Goal: Task Accomplishment & Management: Complete application form

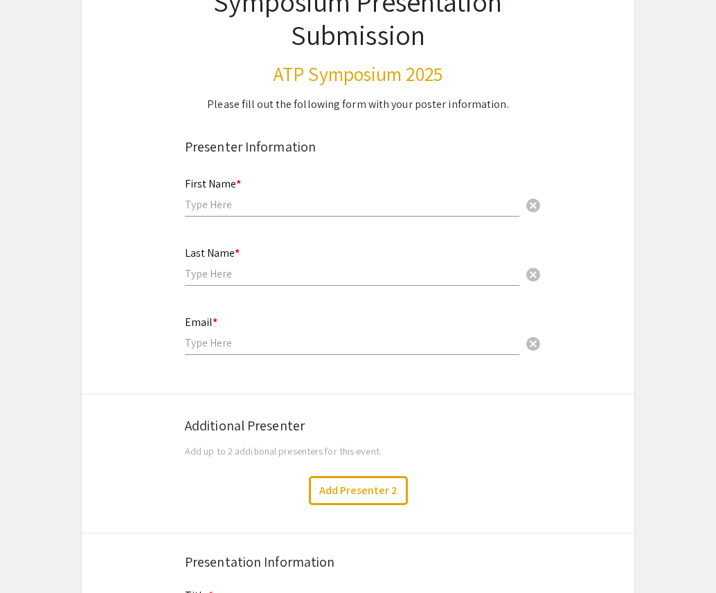
scroll to position [132, 0]
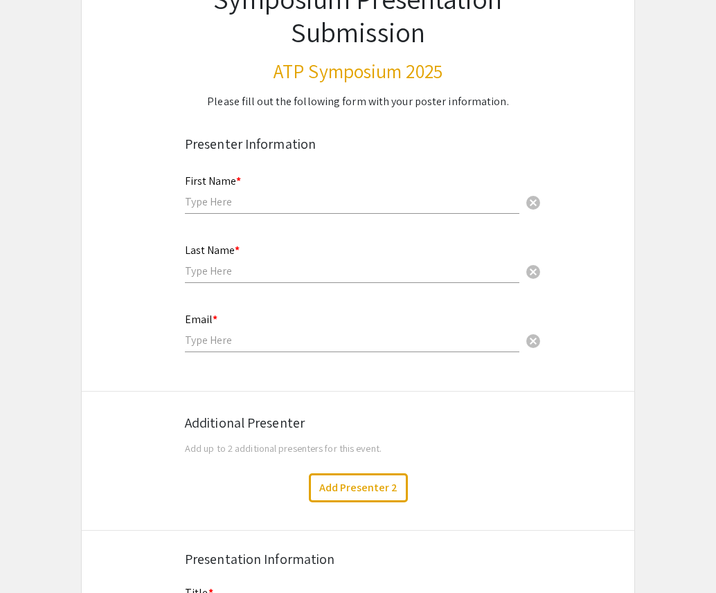
click at [395, 203] on input "text" at bounding box center [352, 202] width 334 height 15
type input "[PERSON_NAME]"
click at [327, 275] on input "text" at bounding box center [352, 271] width 334 height 15
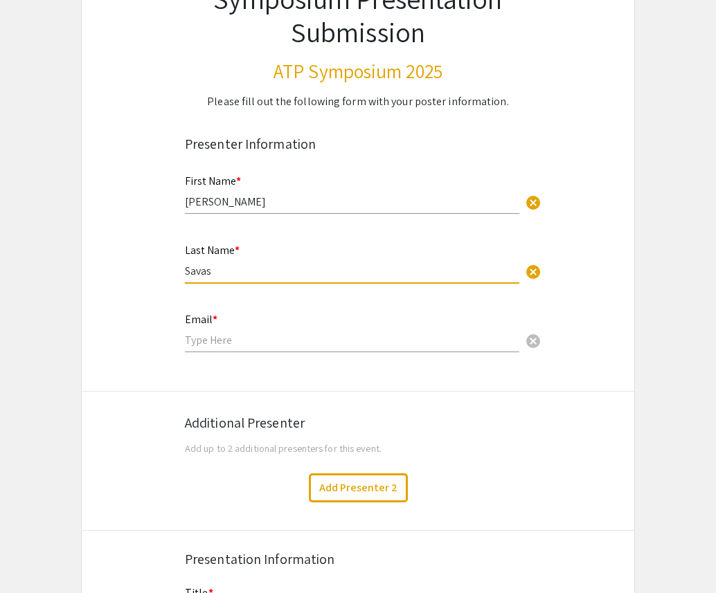
type input "Savas"
click at [246, 345] on input "email" at bounding box center [352, 340] width 334 height 15
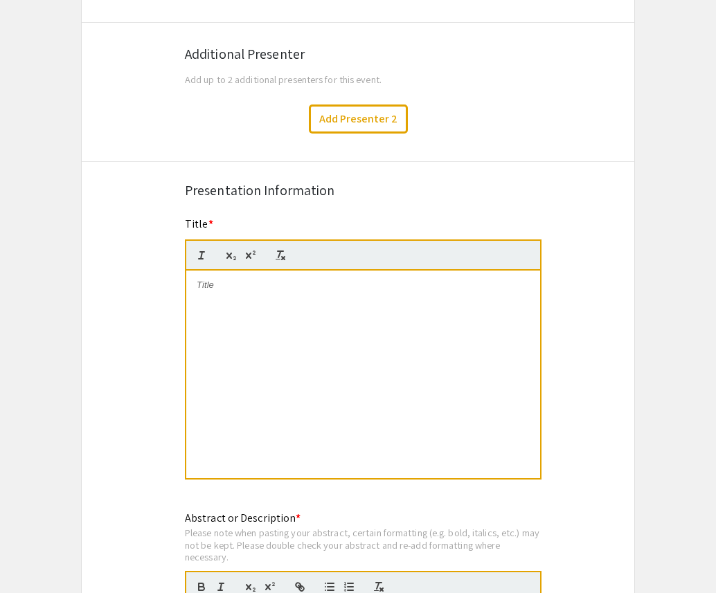
scroll to position [535, 0]
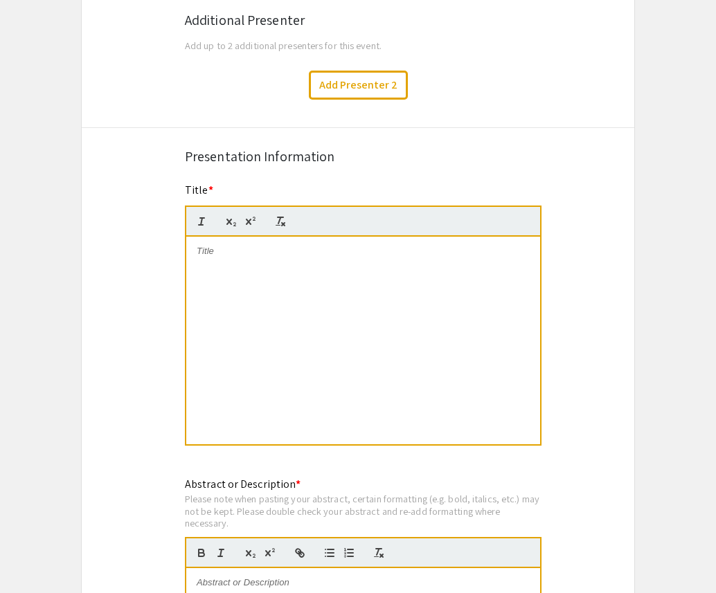
type input "[EMAIL_ADDRESS][DOMAIN_NAME]"
click at [455, 284] on div at bounding box center [363, 341] width 354 height 208
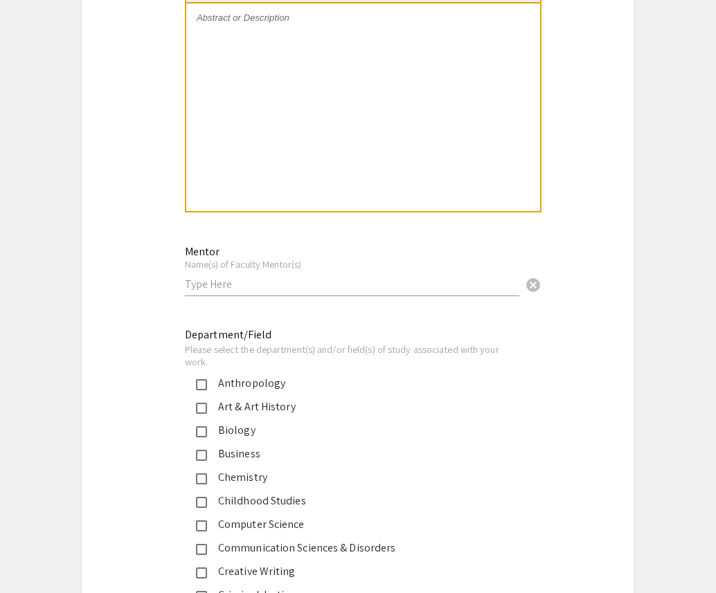
scroll to position [1109, 0]
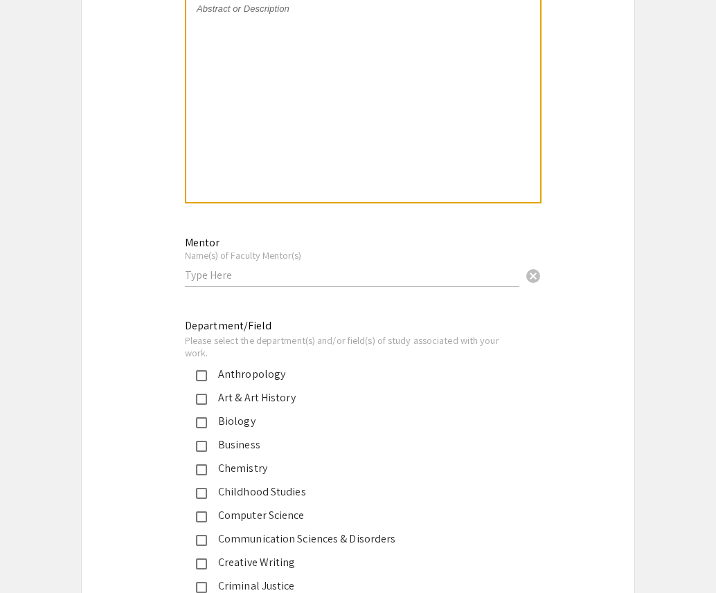
click at [280, 149] on div at bounding box center [363, 98] width 354 height 208
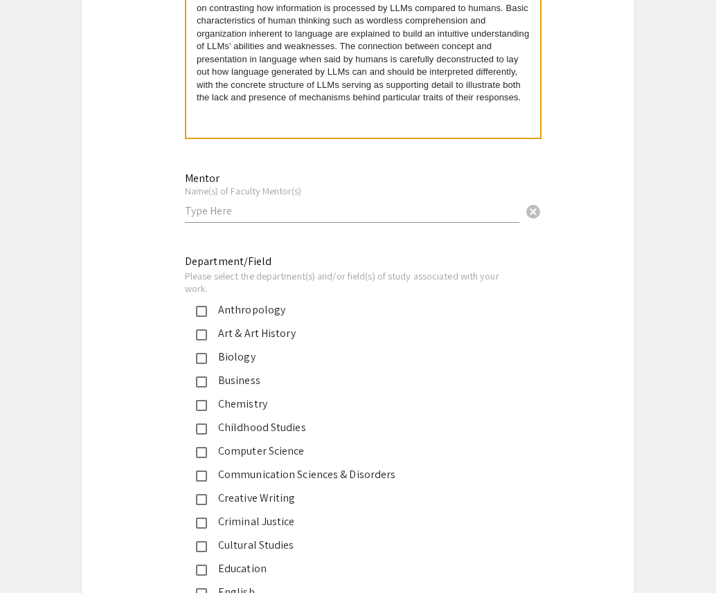
scroll to position [1176, 0]
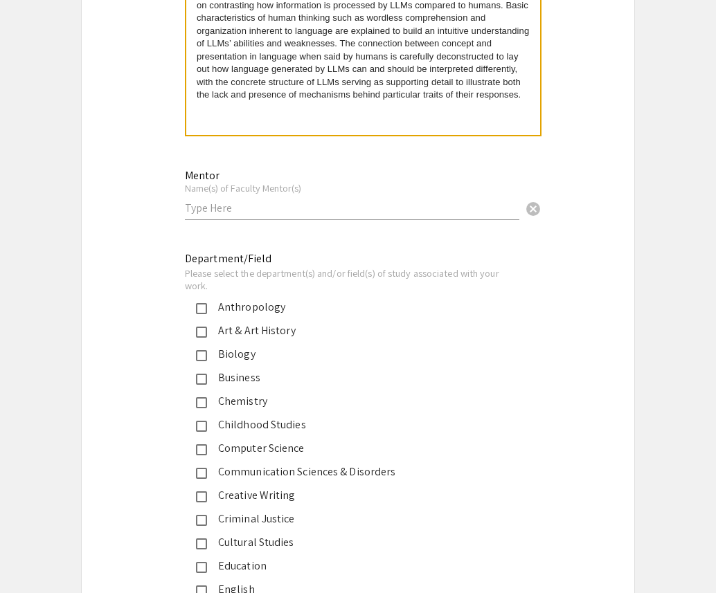
click at [360, 213] on input "text" at bounding box center [352, 208] width 334 height 15
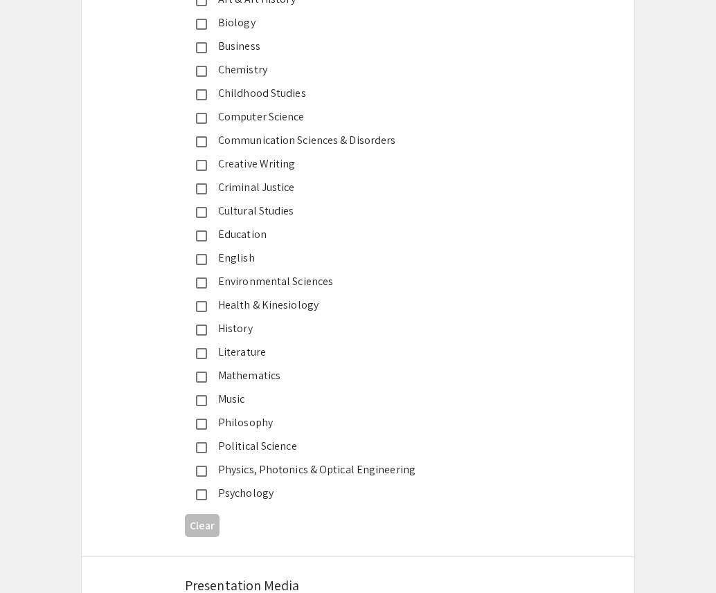
scroll to position [1520, 0]
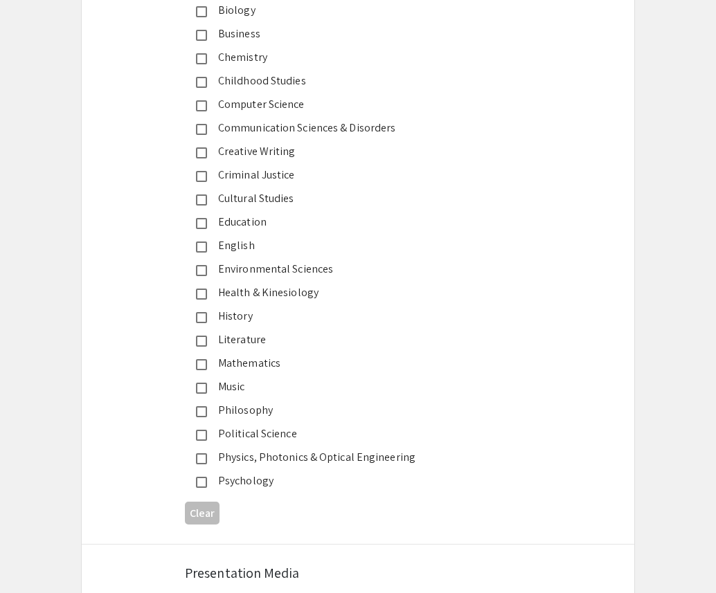
type input "[PERSON_NAME] Oussa"
click at [201, 365] on mat-pseudo-checkbox at bounding box center [201, 364] width 11 height 11
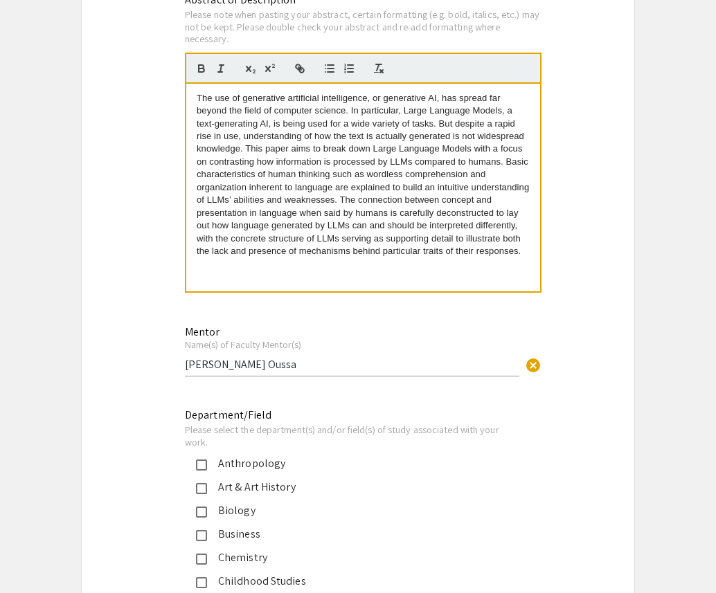
scroll to position [1001, 0]
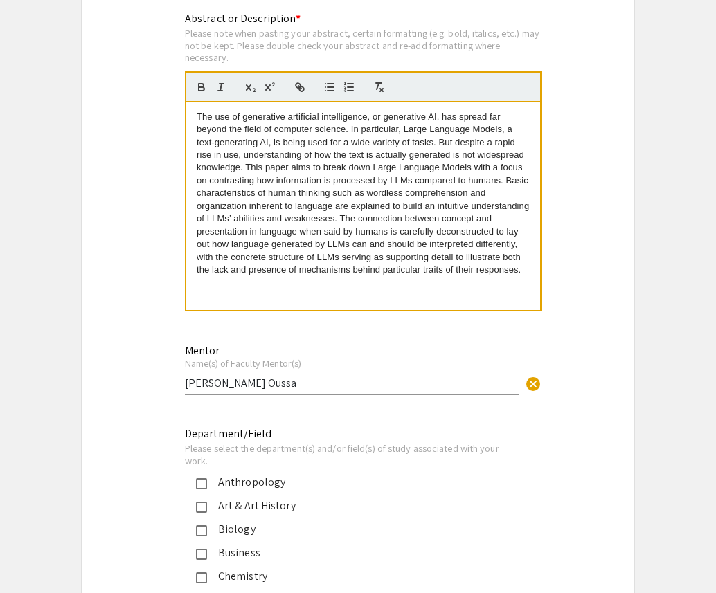
click at [502, 133] on span at bounding box center [364, 192] width 335 height 163
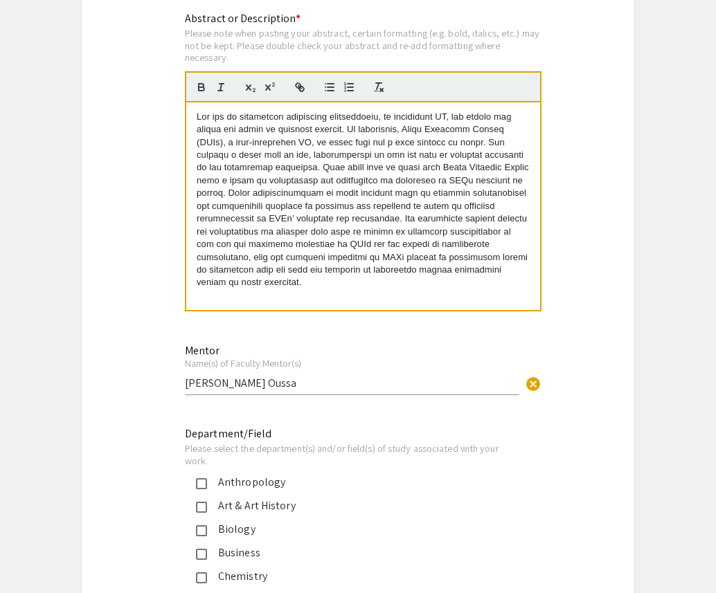
click at [504, 208] on span at bounding box center [364, 199] width 334 height 177
click at [240, 144] on span at bounding box center [364, 199] width 334 height 177
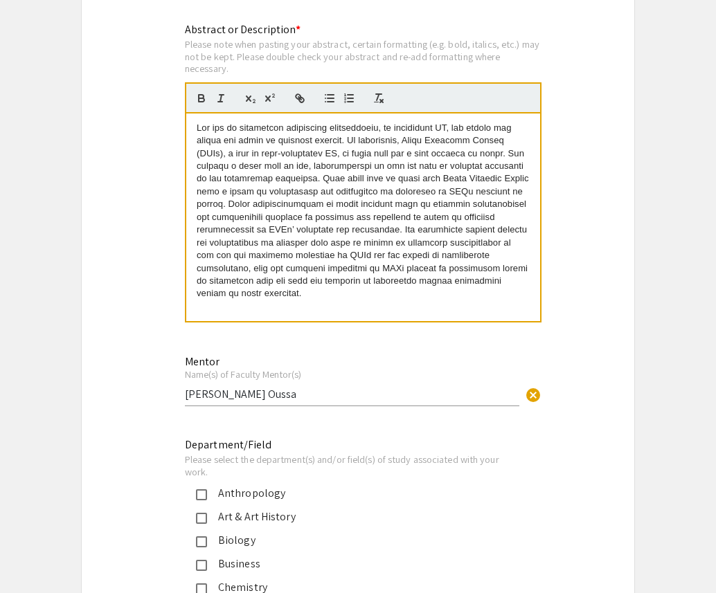
click at [347, 154] on span at bounding box center [364, 211] width 334 height 177
click at [311, 188] on span at bounding box center [364, 211] width 334 height 177
click at [332, 138] on span at bounding box center [364, 211] width 334 height 177
click at [390, 155] on span at bounding box center [364, 211] width 334 height 177
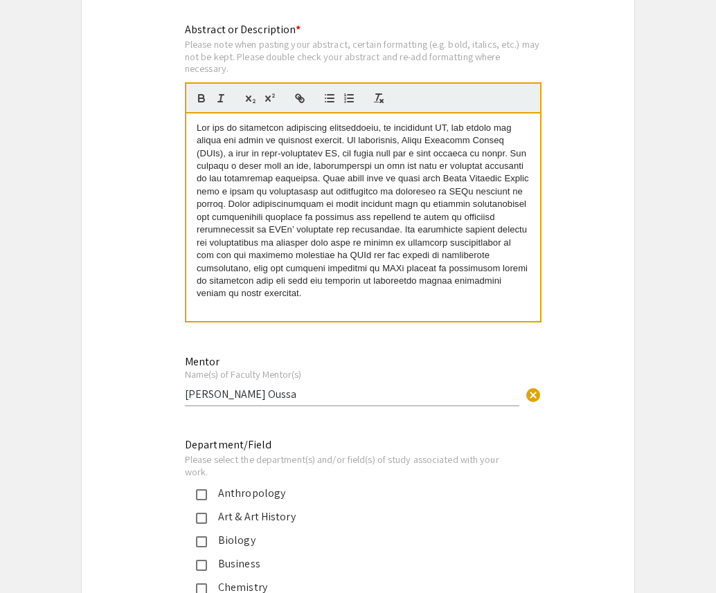
click at [511, 136] on p at bounding box center [363, 211] width 333 height 179
click at [521, 150] on p at bounding box center [363, 211] width 333 height 179
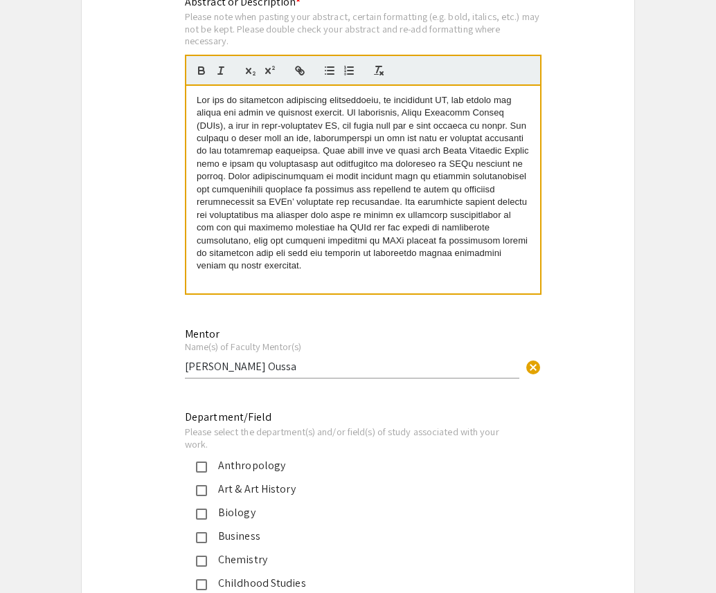
scroll to position [996, 0]
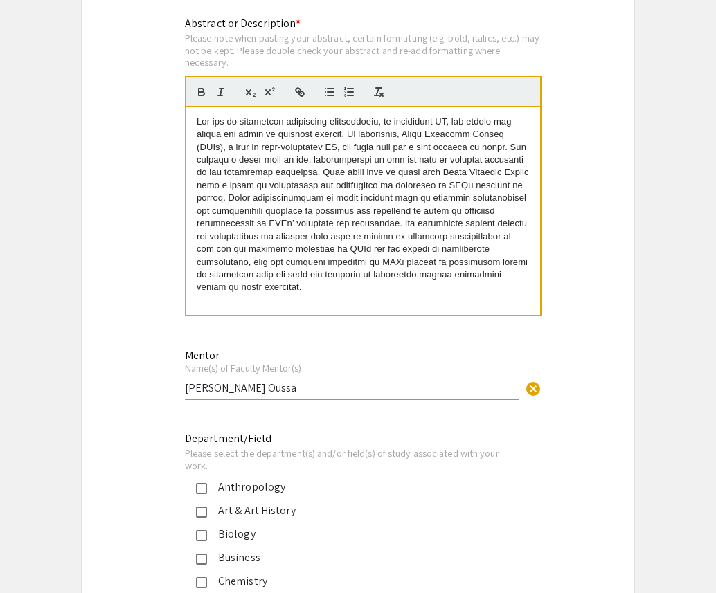
click at [489, 165] on span at bounding box center [364, 204] width 334 height 177
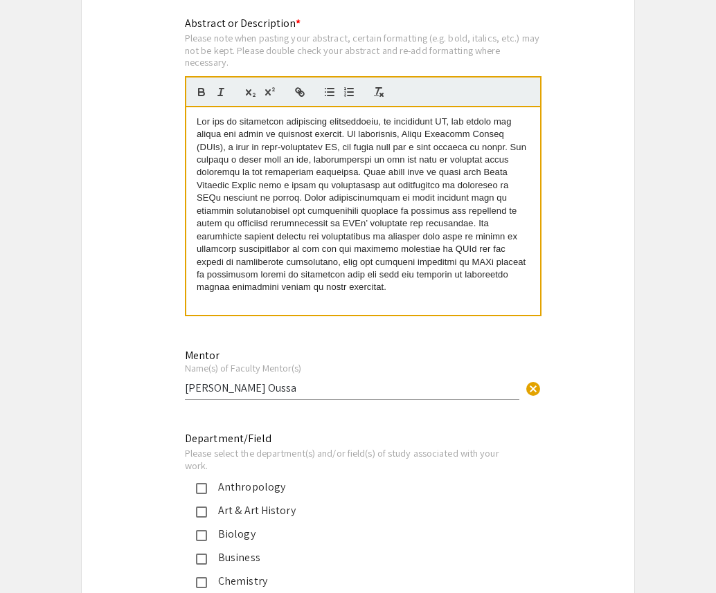
click at [410, 222] on span at bounding box center [363, 204] width 332 height 177
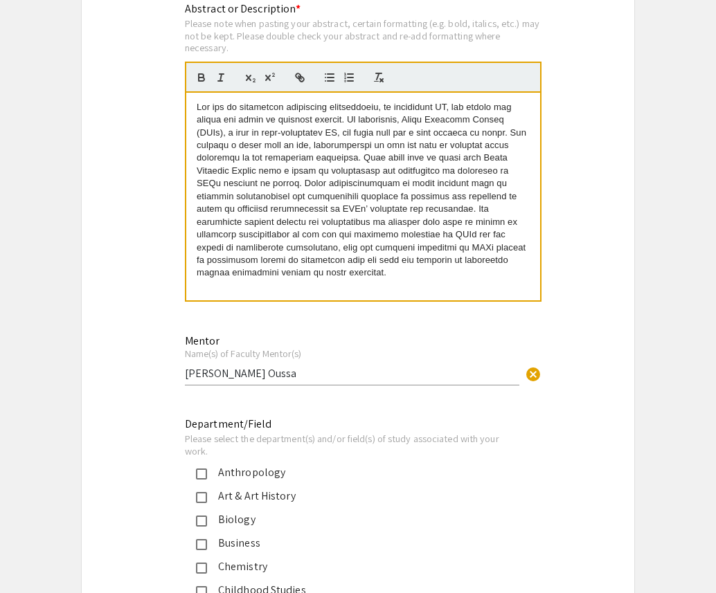
scroll to position [1012, 0]
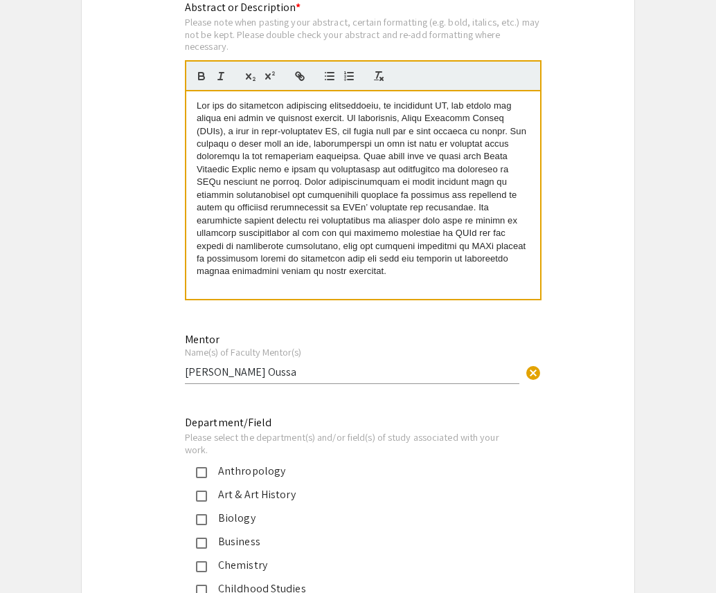
click at [392, 160] on span at bounding box center [363, 188] width 332 height 177
click at [313, 187] on span at bounding box center [363, 188] width 332 height 177
click at [347, 204] on p at bounding box center [363, 189] width 333 height 179
click at [380, 150] on span at bounding box center [363, 188] width 332 height 177
click at [287, 159] on span at bounding box center [363, 188] width 332 height 177
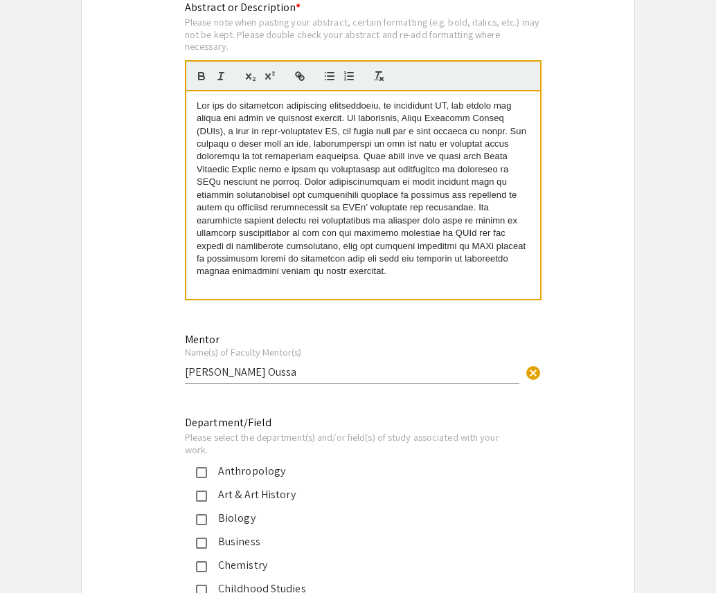
click at [337, 228] on p at bounding box center [363, 189] width 333 height 179
click at [320, 199] on span at bounding box center [363, 188] width 332 height 177
click at [396, 165] on p at bounding box center [363, 189] width 333 height 179
click at [345, 135] on span at bounding box center [363, 188] width 332 height 177
click at [377, 188] on span at bounding box center [363, 188] width 332 height 177
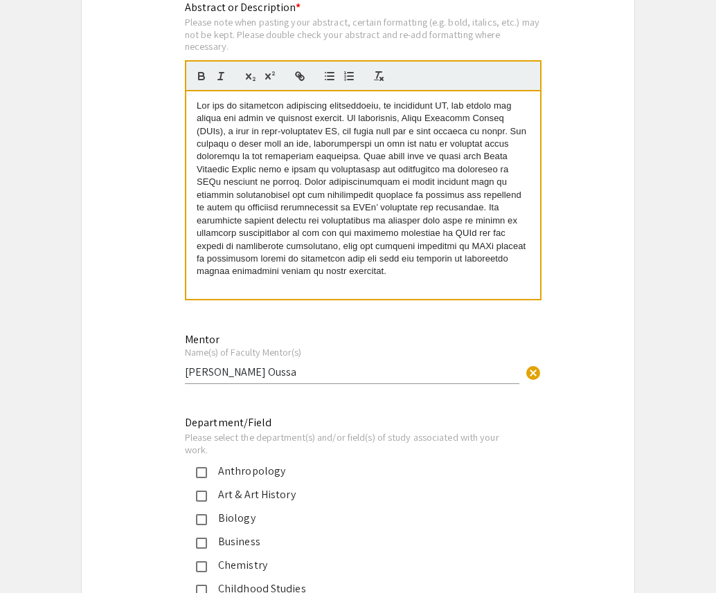
click at [451, 156] on span at bounding box center [363, 188] width 332 height 177
click at [360, 145] on span at bounding box center [363, 188] width 332 height 177
click at [398, 186] on span at bounding box center [363, 188] width 332 height 177
click at [478, 161] on span at bounding box center [363, 188] width 332 height 177
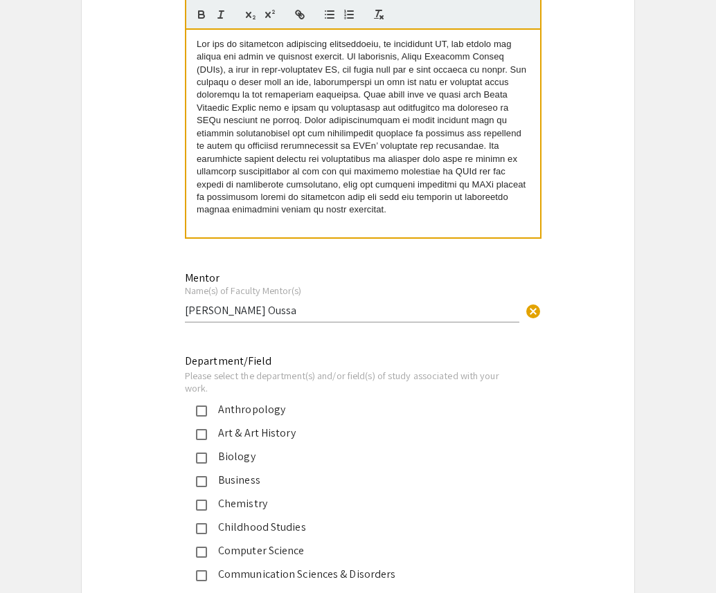
scroll to position [1085, 0]
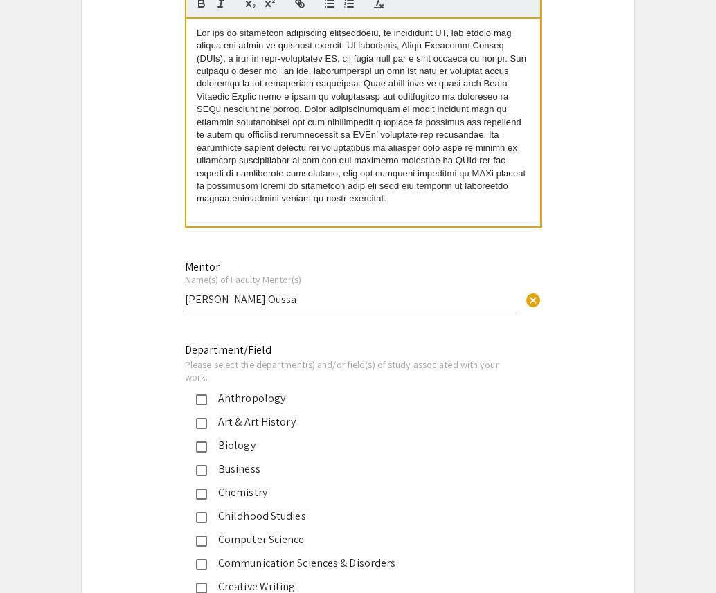
click at [384, 199] on p at bounding box center [363, 116] width 333 height 179
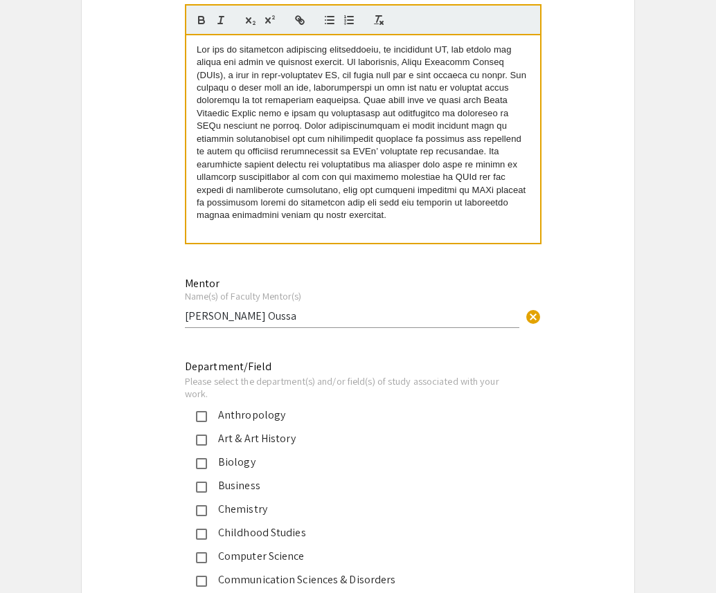
scroll to position [1061, 0]
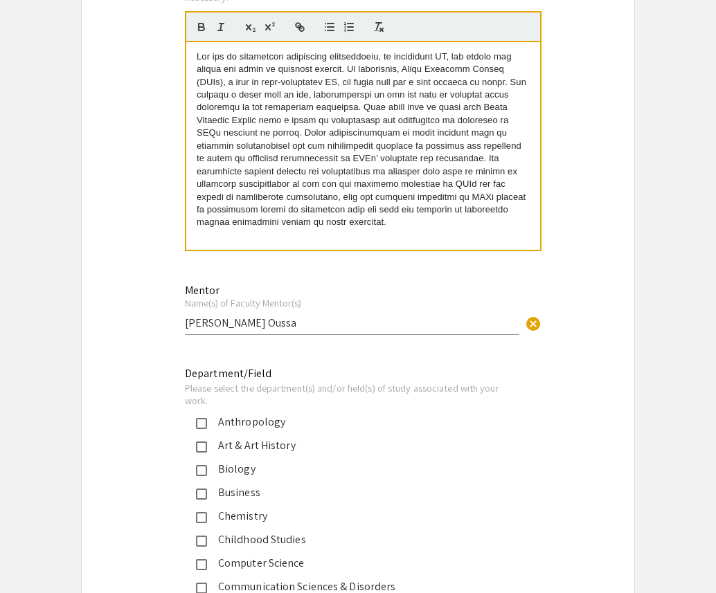
click at [325, 199] on span at bounding box center [363, 139] width 332 height 177
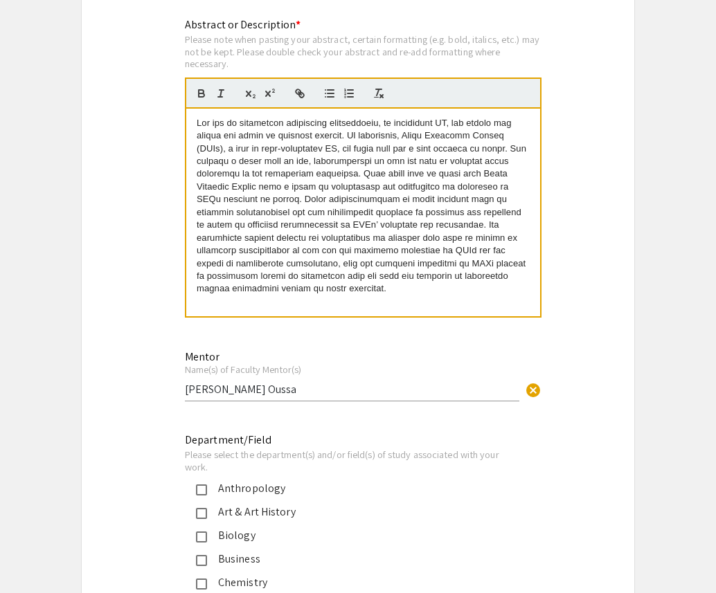
scroll to position [996, 0]
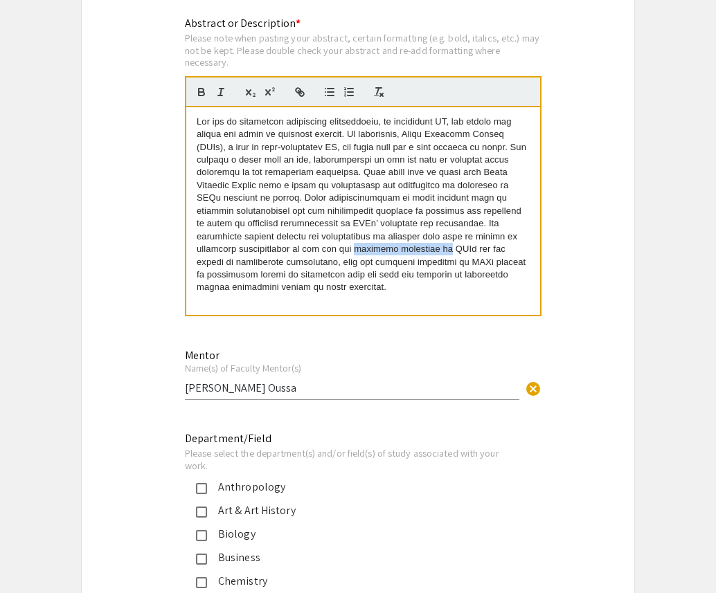
drag, startPoint x: 455, startPoint y: 253, endPoint x: 361, endPoint y: 252, distance: 94.1
click at [361, 252] on span at bounding box center [363, 204] width 332 height 177
click at [235, 264] on span at bounding box center [364, 204] width 335 height 177
click at [332, 222] on span at bounding box center [363, 204] width 332 height 177
click at [197, 262] on span at bounding box center [363, 204] width 332 height 177
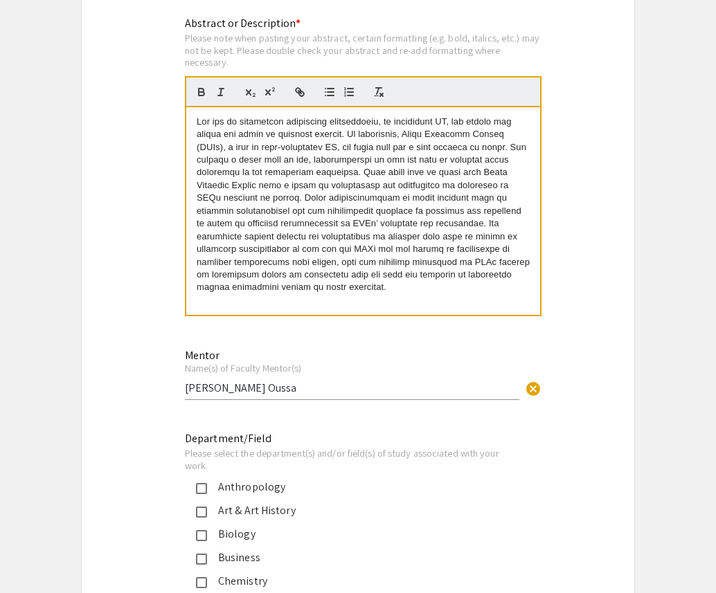
click at [359, 297] on div at bounding box center [363, 211] width 354 height 208
click at [328, 206] on p at bounding box center [363, 205] width 333 height 179
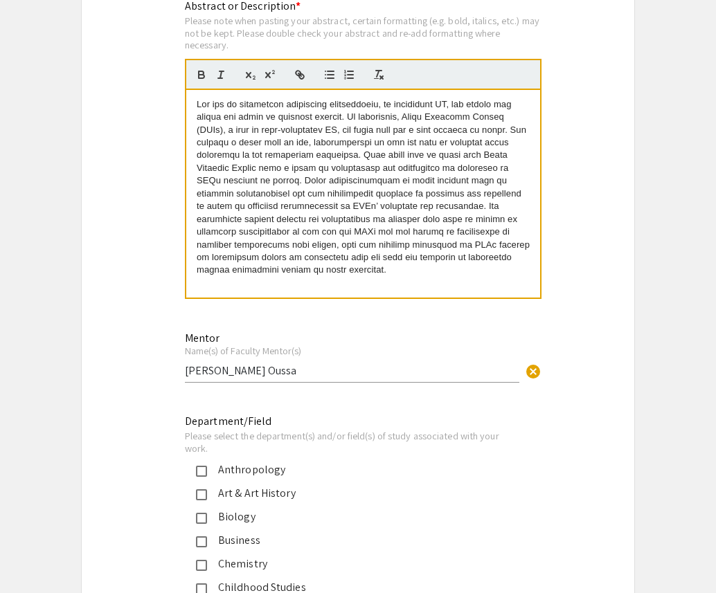
scroll to position [1014, 0]
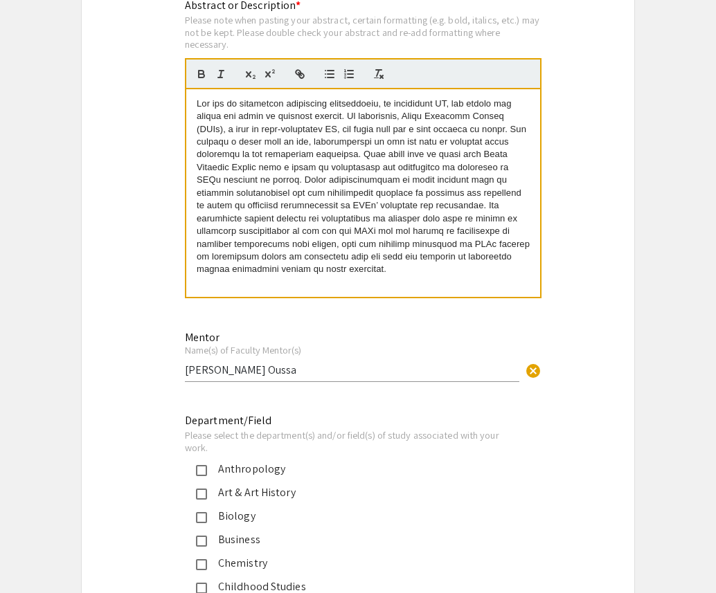
click at [226, 248] on span at bounding box center [365, 186] width 336 height 177
click at [271, 248] on span at bounding box center [363, 186] width 332 height 177
click at [370, 278] on div at bounding box center [363, 193] width 354 height 208
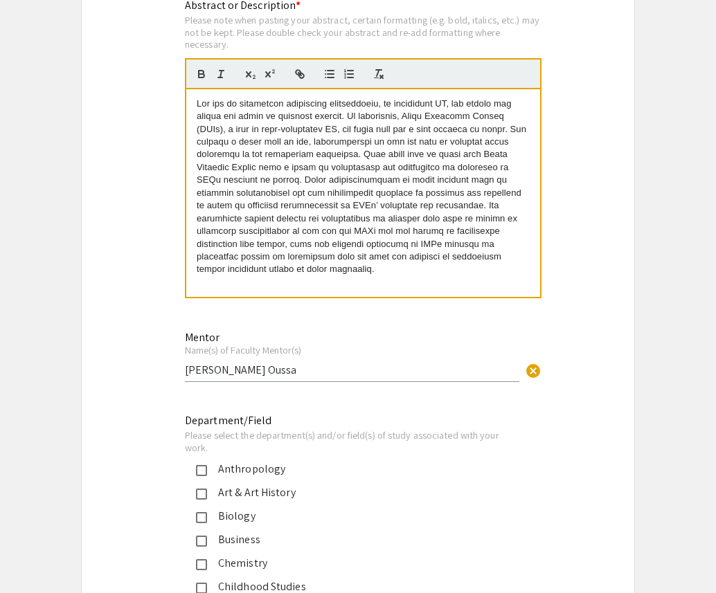
click at [271, 244] on span at bounding box center [363, 186] width 332 height 177
click at [346, 285] on div at bounding box center [363, 193] width 354 height 208
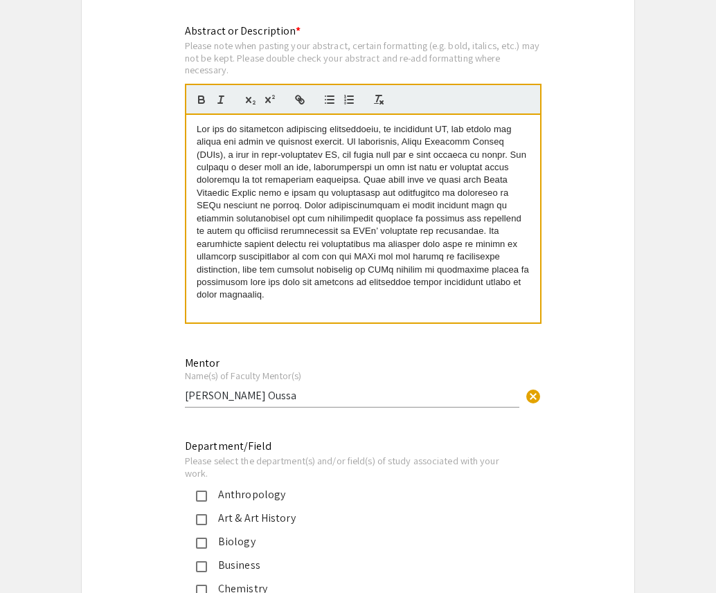
scroll to position [983, 0]
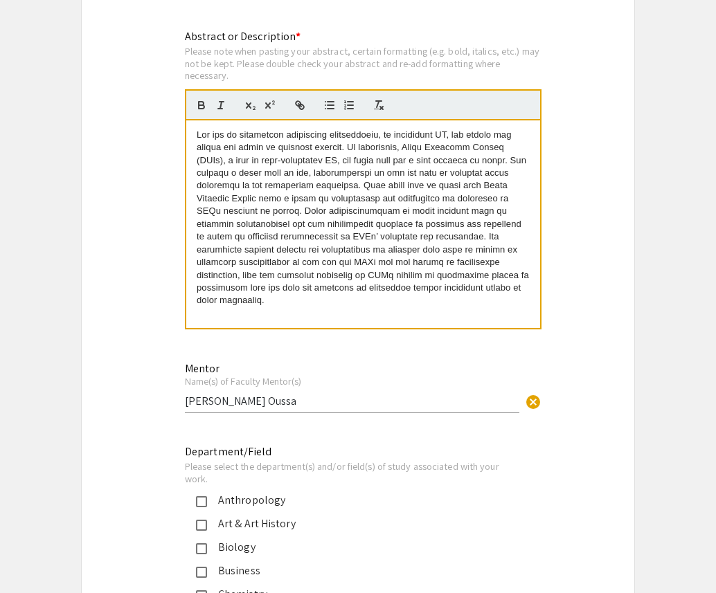
click at [376, 215] on span at bounding box center [364, 217] width 335 height 177
click at [323, 206] on p at bounding box center [363, 218] width 333 height 179
click at [332, 254] on span at bounding box center [364, 217] width 335 height 177
click at [414, 217] on span at bounding box center [364, 217] width 335 height 177
click at [431, 293] on span at bounding box center [364, 217] width 335 height 177
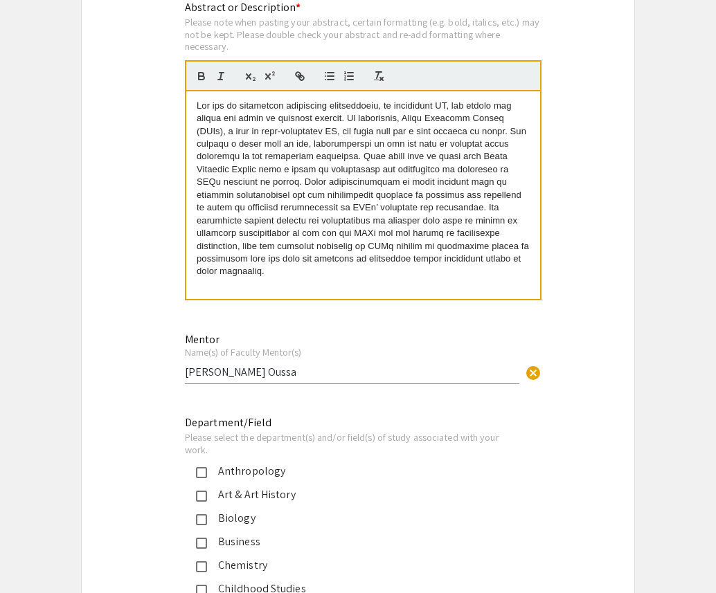
scroll to position [1013, 0]
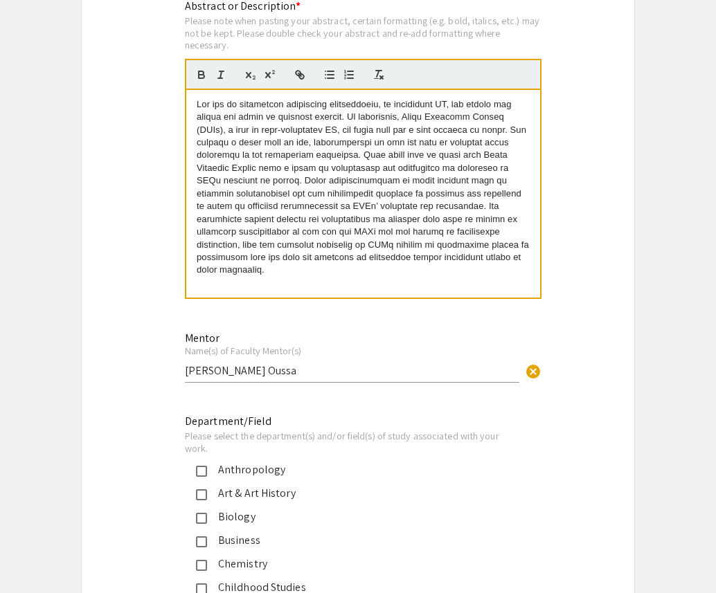
click at [362, 234] on span at bounding box center [364, 187] width 335 height 177
click at [383, 235] on span at bounding box center [364, 187] width 335 height 177
click at [361, 232] on span at bounding box center [364, 187] width 335 height 177
click at [323, 246] on span at bounding box center [363, 187] width 332 height 177
click at [354, 246] on span at bounding box center [363, 187] width 332 height 177
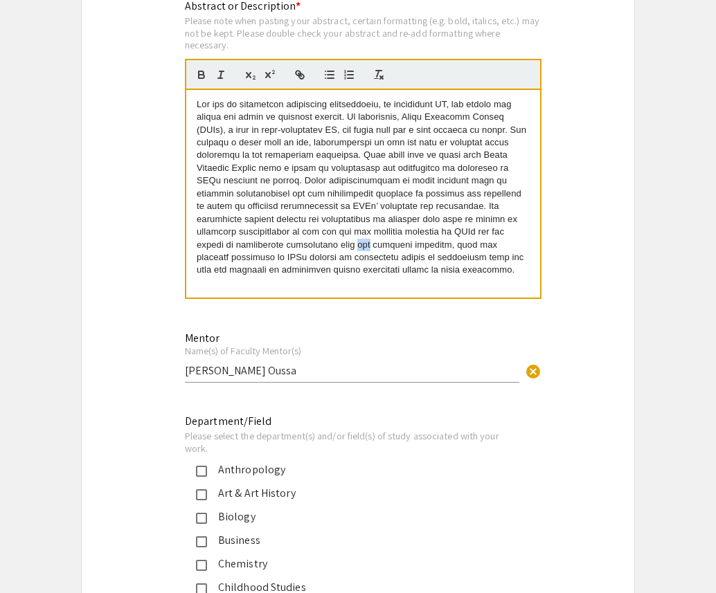
click at [354, 246] on span at bounding box center [363, 187] width 332 height 177
click at [426, 245] on span at bounding box center [363, 187] width 332 height 177
click at [503, 274] on p at bounding box center [363, 187] width 333 height 179
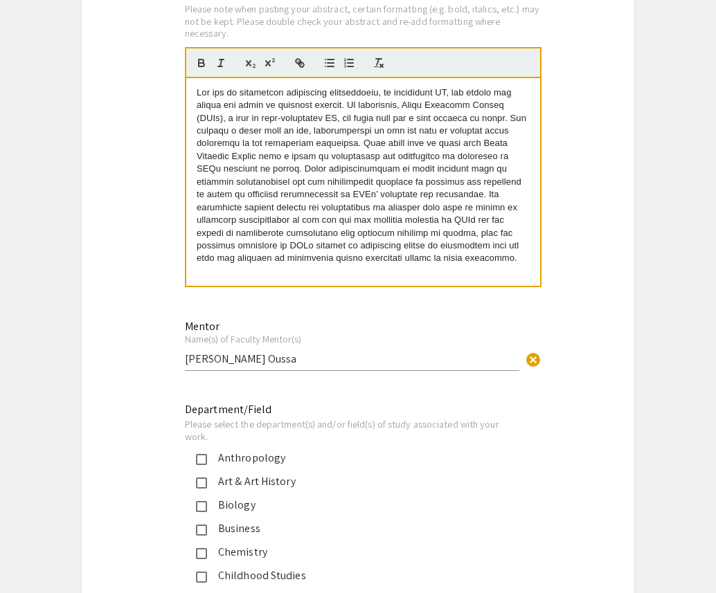
scroll to position [1027, 0]
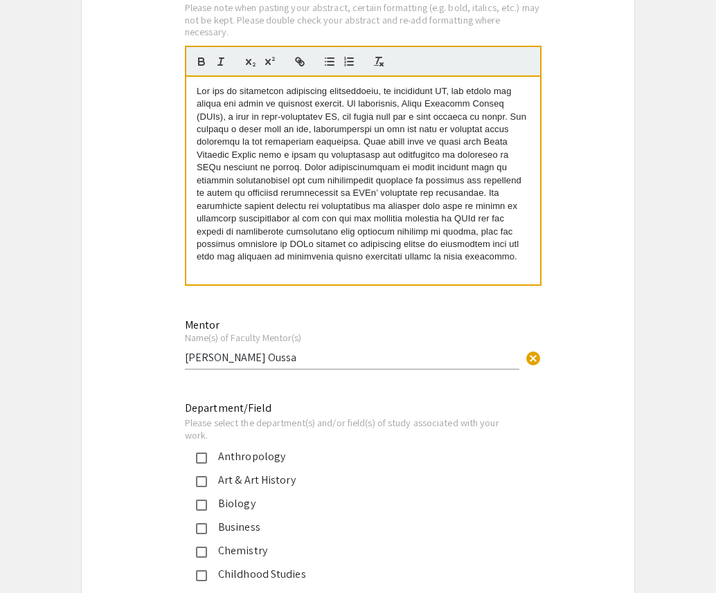
click at [441, 177] on span at bounding box center [363, 174] width 332 height 177
click at [372, 180] on span at bounding box center [363, 174] width 332 height 177
click at [401, 216] on span at bounding box center [363, 174] width 332 height 177
click at [438, 173] on span at bounding box center [363, 174] width 332 height 177
click at [325, 154] on span at bounding box center [363, 174] width 332 height 177
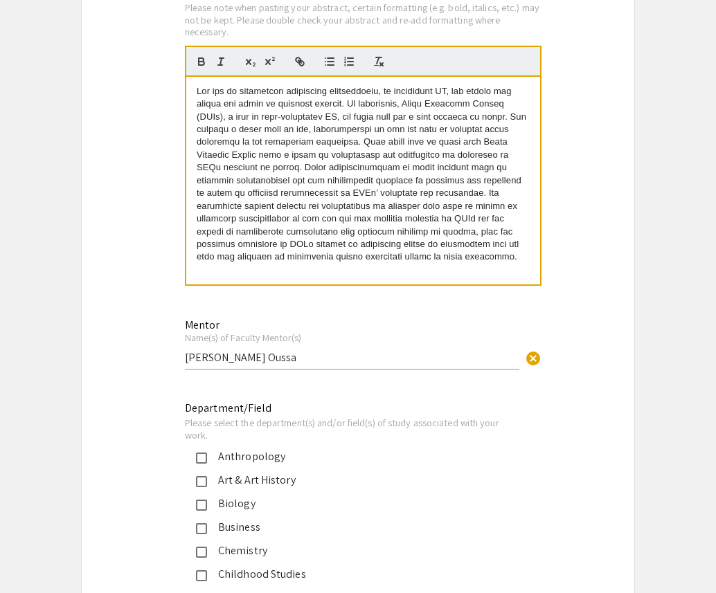
click at [357, 221] on span at bounding box center [363, 174] width 332 height 177
click at [424, 200] on p at bounding box center [363, 174] width 333 height 179
click at [335, 154] on span at bounding box center [363, 174] width 332 height 177
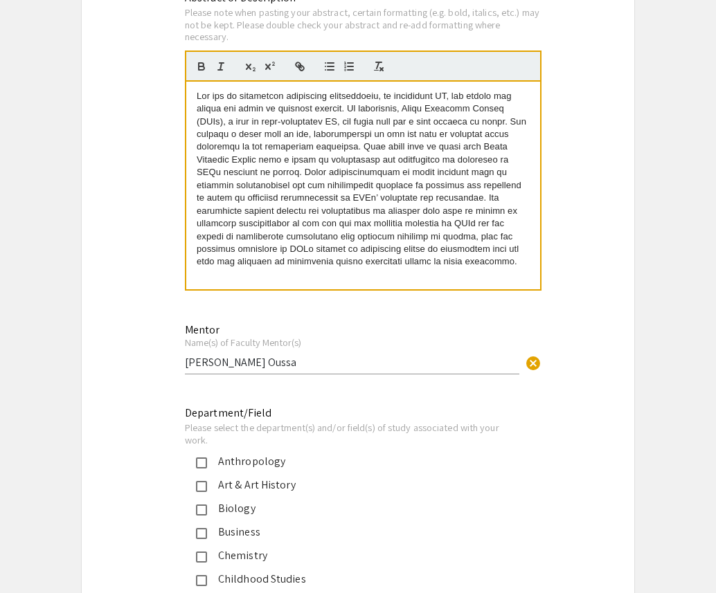
click at [347, 237] on span at bounding box center [363, 179] width 332 height 177
click at [453, 239] on span at bounding box center [363, 179] width 332 height 177
click at [410, 192] on p at bounding box center [363, 179] width 333 height 179
click at [365, 226] on span at bounding box center [363, 179] width 332 height 177
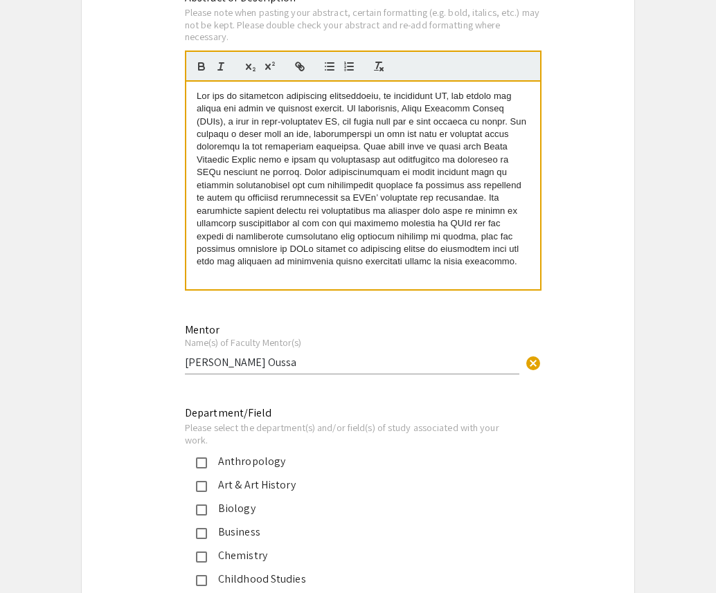
click at [410, 172] on span at bounding box center [363, 179] width 332 height 177
click at [348, 154] on p at bounding box center [363, 179] width 333 height 179
click at [359, 204] on span at bounding box center [363, 179] width 332 height 177
click at [410, 220] on span at bounding box center [363, 179] width 332 height 177
click at [436, 179] on p at bounding box center [363, 179] width 333 height 179
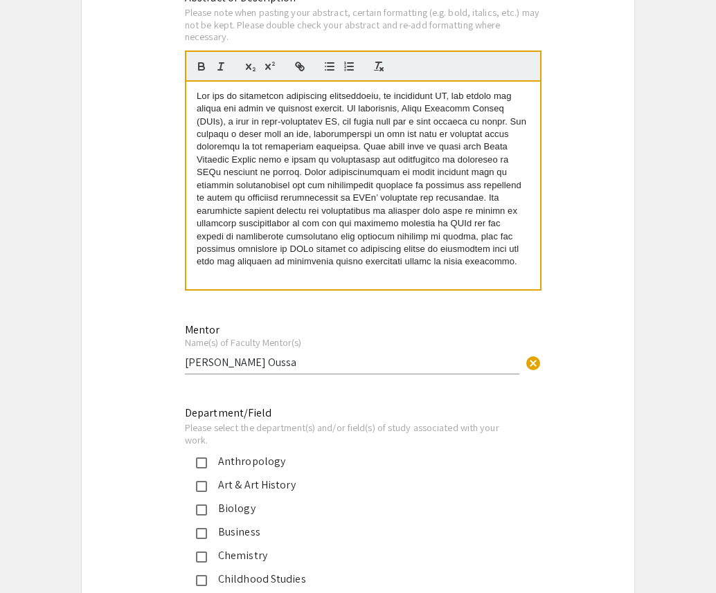
click at [341, 156] on span at bounding box center [363, 179] width 332 height 177
click at [340, 212] on span at bounding box center [363, 179] width 332 height 177
click at [380, 227] on span at bounding box center [363, 179] width 332 height 177
click at [431, 167] on p at bounding box center [363, 179] width 333 height 179
click at [326, 161] on span at bounding box center [363, 179] width 332 height 177
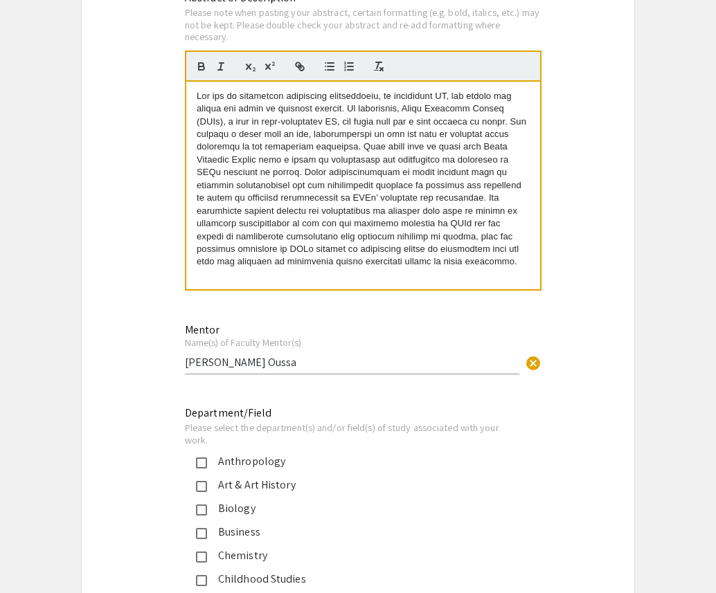
click at [317, 242] on span at bounding box center [363, 179] width 332 height 177
click at [428, 255] on span at bounding box center [363, 179] width 332 height 177
click at [472, 160] on span at bounding box center [363, 179] width 332 height 177
click at [345, 152] on span at bounding box center [363, 179] width 332 height 177
click at [302, 228] on span at bounding box center [363, 179] width 332 height 177
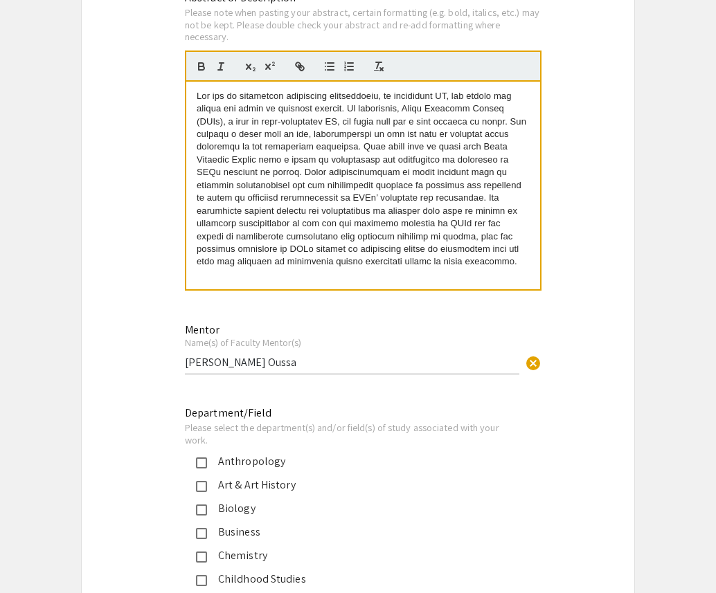
click at [395, 263] on span at bounding box center [363, 179] width 332 height 177
click at [458, 210] on span at bounding box center [363, 179] width 332 height 177
click at [417, 150] on span at bounding box center [363, 179] width 332 height 177
click at [282, 194] on p at bounding box center [363, 179] width 333 height 179
click at [351, 251] on span at bounding box center [363, 179] width 332 height 177
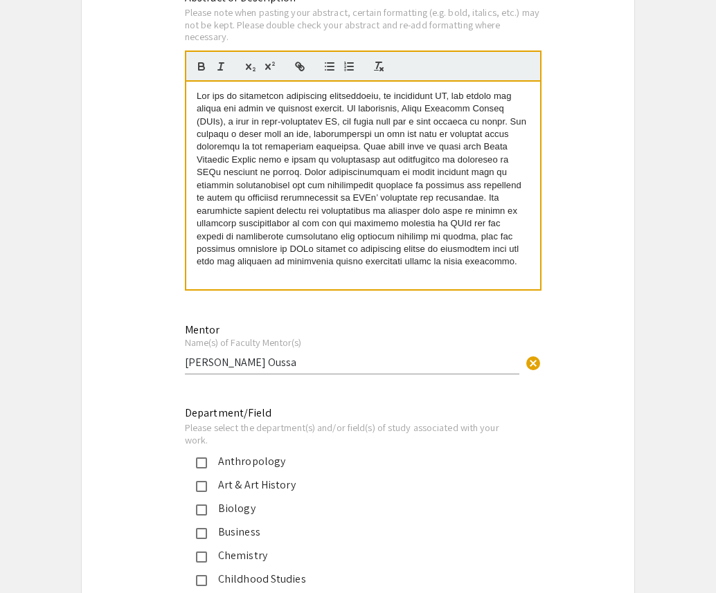
click at [454, 240] on span at bounding box center [363, 179] width 332 height 177
click at [479, 143] on p at bounding box center [363, 179] width 333 height 179
click at [333, 130] on span at bounding box center [363, 179] width 332 height 177
click at [302, 242] on span at bounding box center [363, 179] width 332 height 177
click at [395, 263] on span at bounding box center [363, 179] width 332 height 177
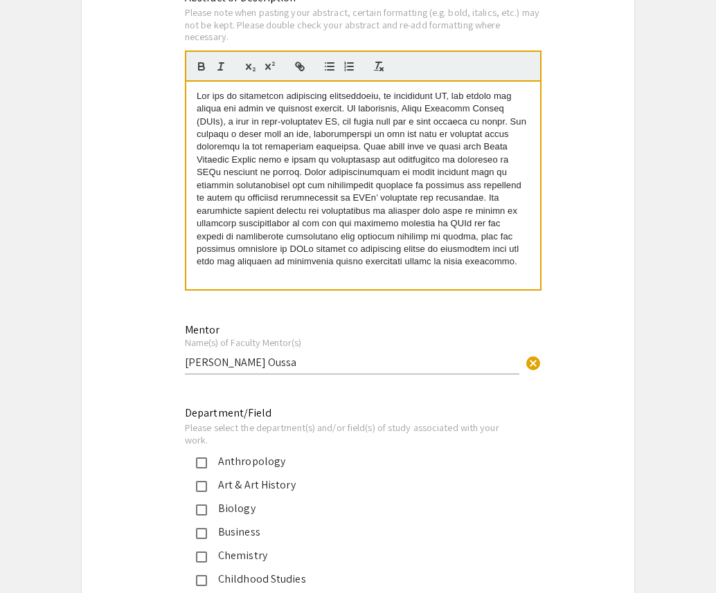
click at [498, 191] on span at bounding box center [363, 179] width 332 height 177
click at [410, 127] on span at bounding box center [363, 179] width 332 height 177
click at [311, 193] on p at bounding box center [363, 179] width 333 height 179
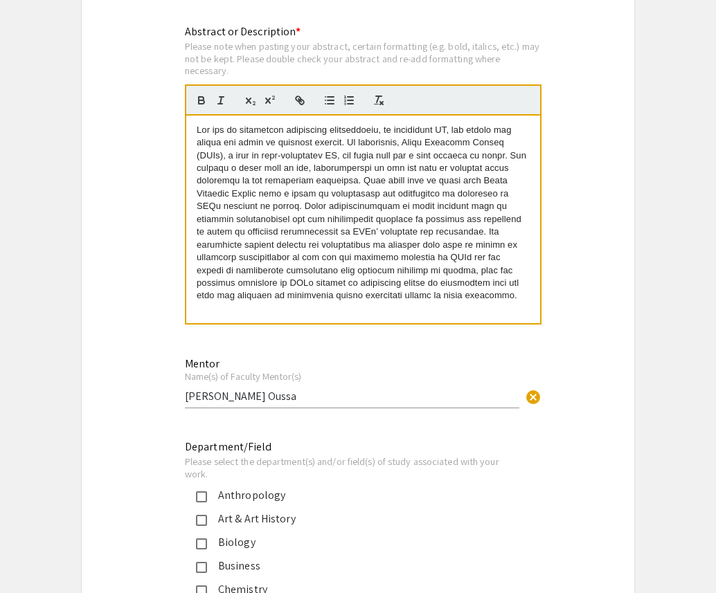
scroll to position [983, 0]
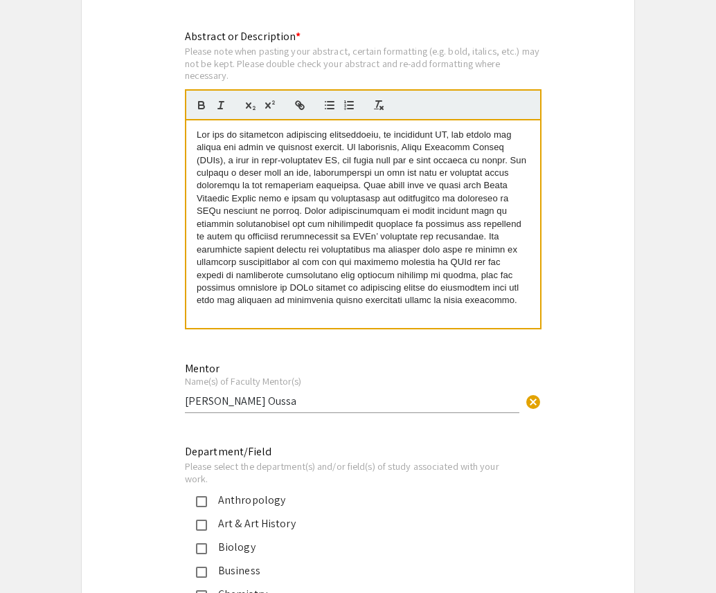
click at [505, 310] on div at bounding box center [363, 224] width 354 height 208
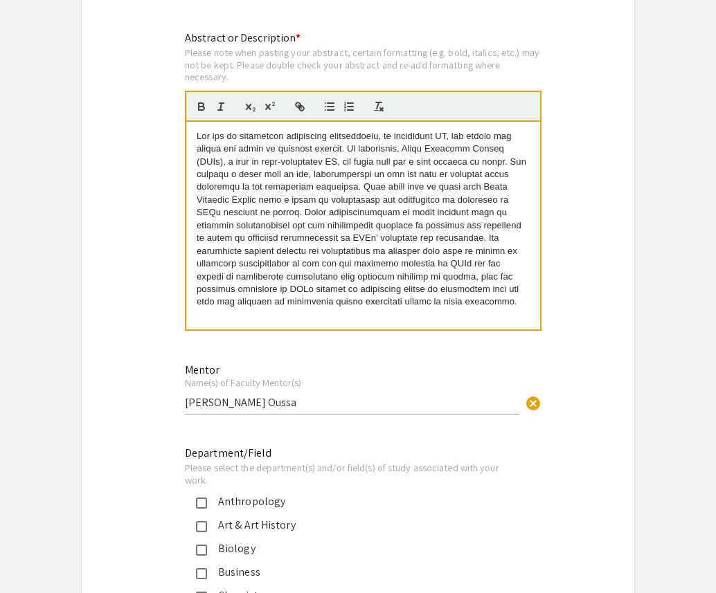
scroll to position [986, 0]
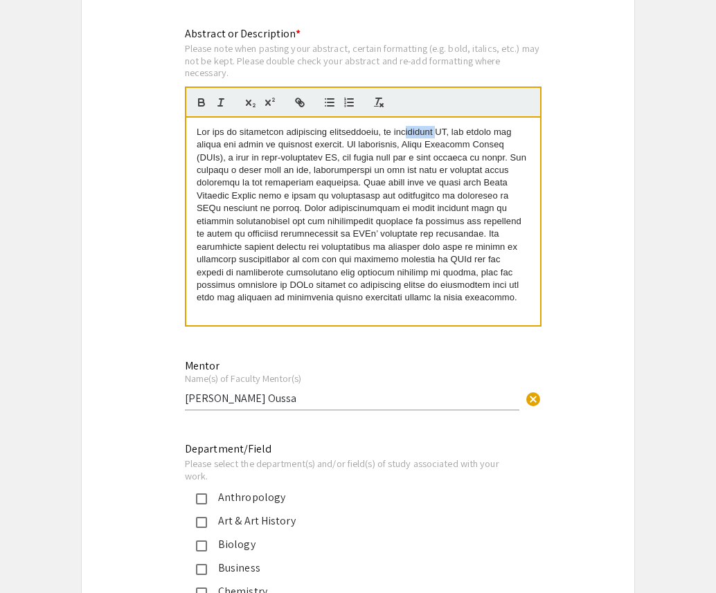
drag, startPoint x: 429, startPoint y: 134, endPoint x: 397, endPoint y: 135, distance: 31.8
click at [397, 136] on span at bounding box center [363, 215] width 332 height 177
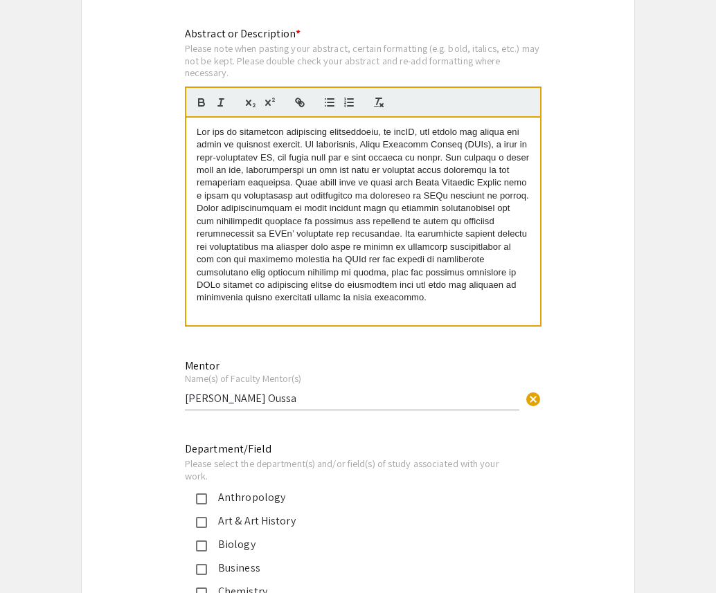
click at [450, 135] on span at bounding box center [364, 215] width 335 height 177
click at [488, 303] on p at bounding box center [363, 215] width 333 height 179
click at [265, 159] on span at bounding box center [364, 215] width 335 height 177
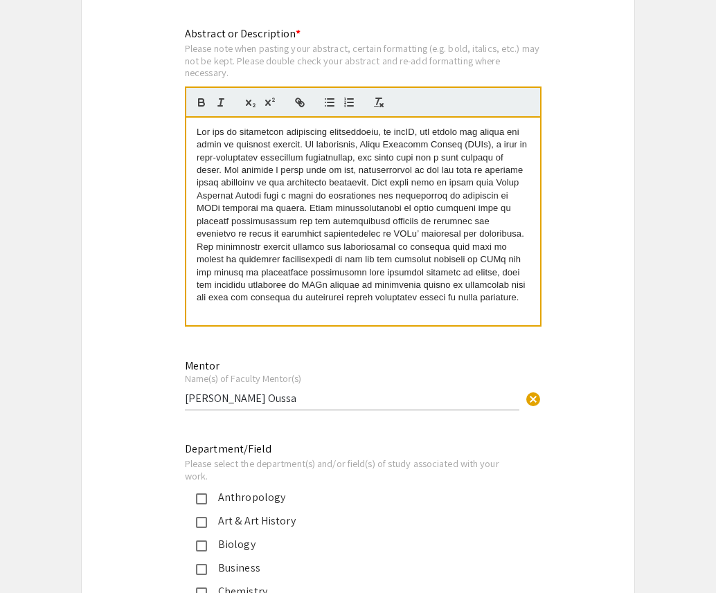
click at [401, 240] on span at bounding box center [363, 215] width 333 height 177
click at [391, 148] on span at bounding box center [363, 215] width 333 height 177
click at [332, 136] on span at bounding box center [363, 215] width 333 height 177
click at [361, 184] on span at bounding box center [363, 215] width 333 height 177
click at [475, 193] on span at bounding box center [363, 215] width 333 height 177
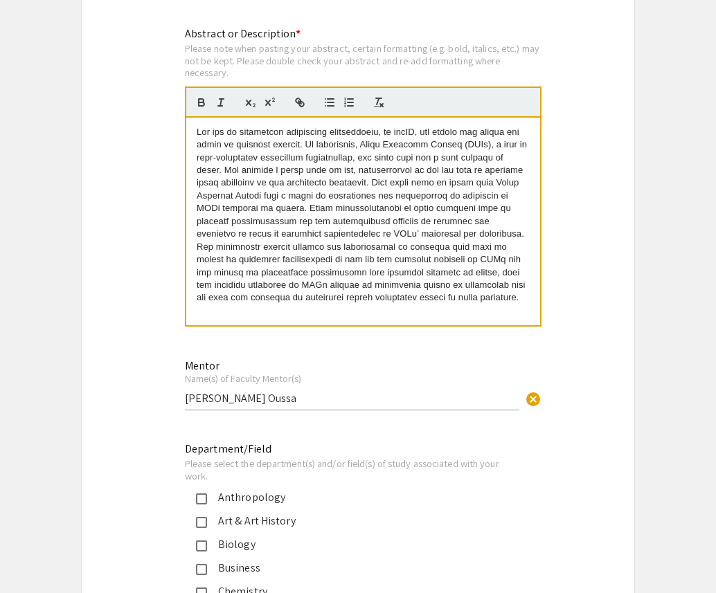
click at [523, 168] on p at bounding box center [363, 215] width 333 height 179
click at [397, 205] on span at bounding box center [363, 215] width 333 height 177
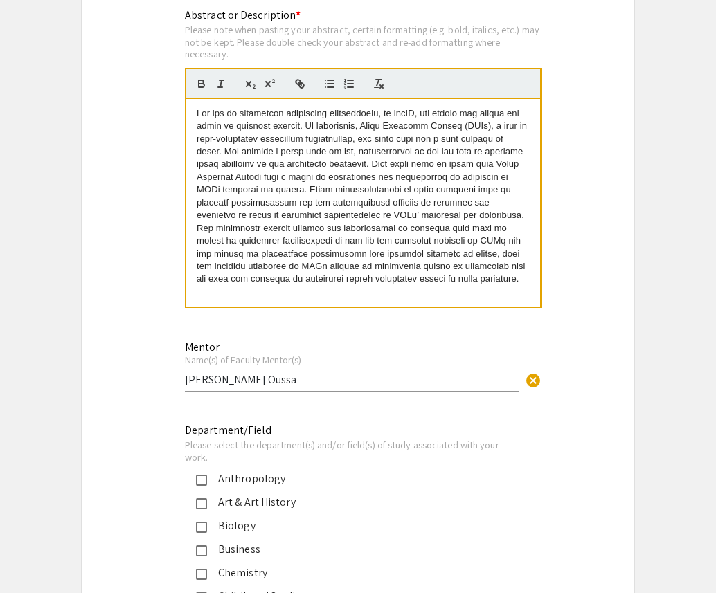
scroll to position [1022, 0]
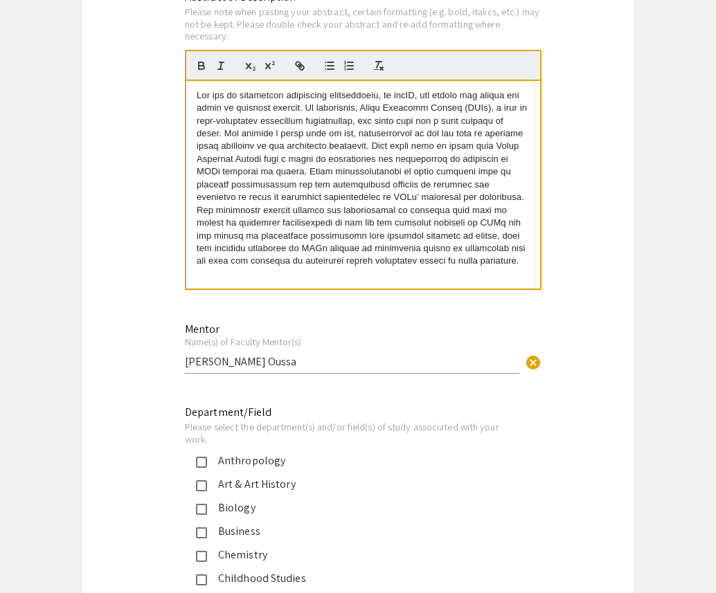
click at [507, 266] on p at bounding box center [363, 178] width 333 height 179
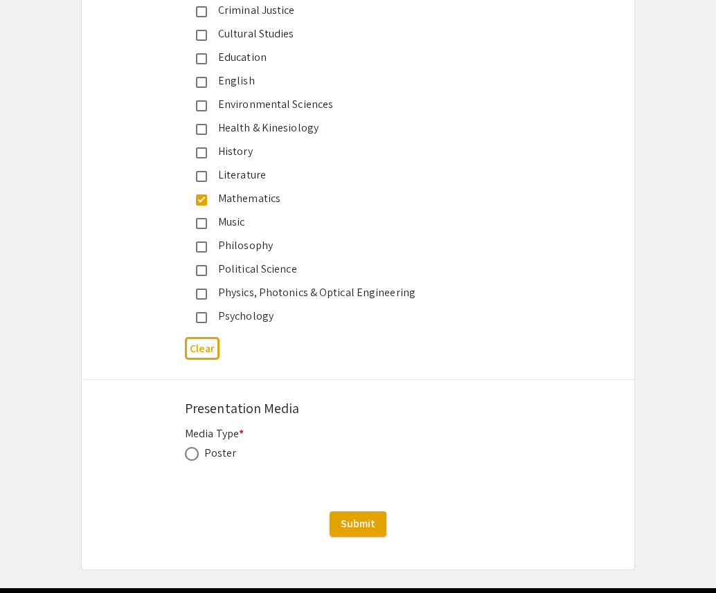
scroll to position [1737, 0]
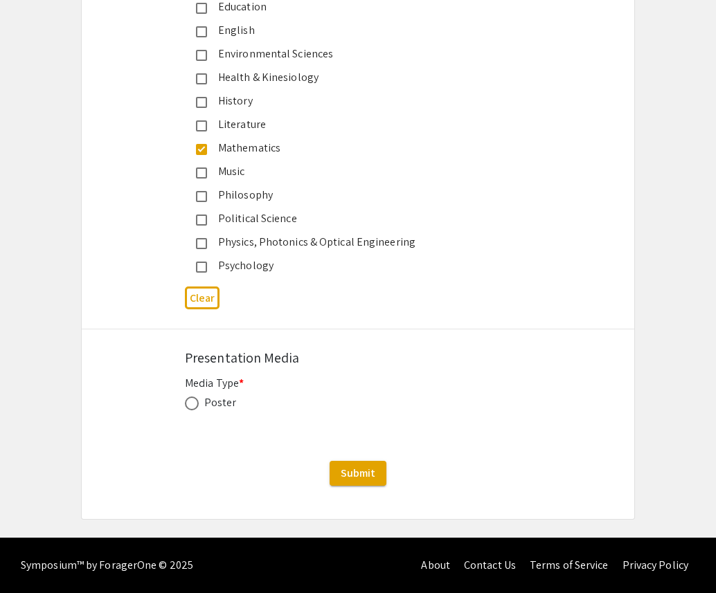
click at [196, 406] on span at bounding box center [192, 404] width 14 height 14
click at [196, 406] on input "radio" at bounding box center [192, 404] width 14 height 14
radio input "true"
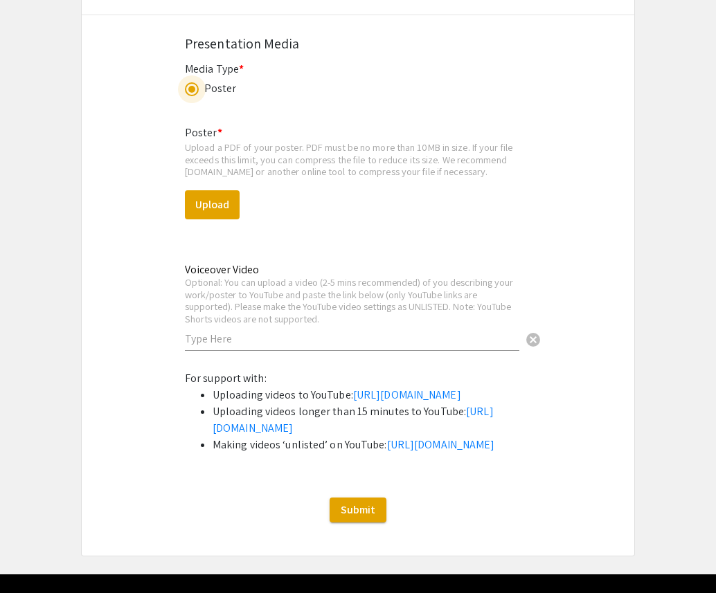
scroll to position [2036, 0]
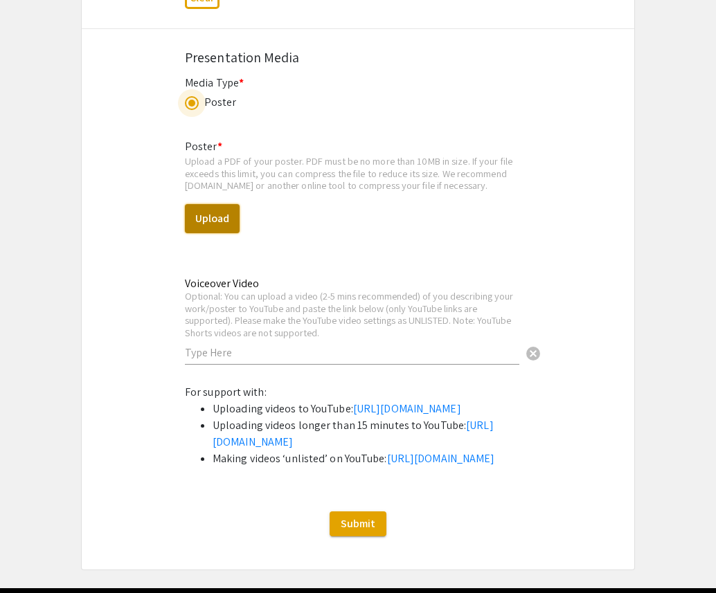
click at [222, 224] on button "Upload" at bounding box center [212, 218] width 55 height 29
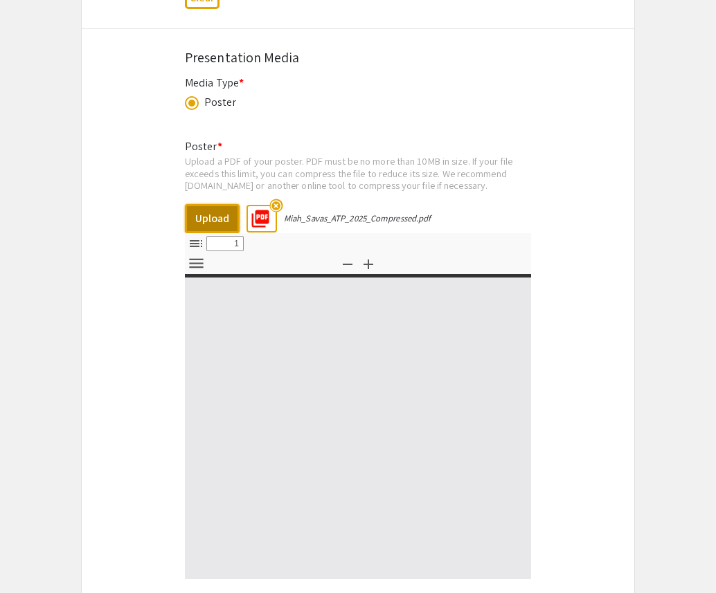
select select "custom"
type input "0"
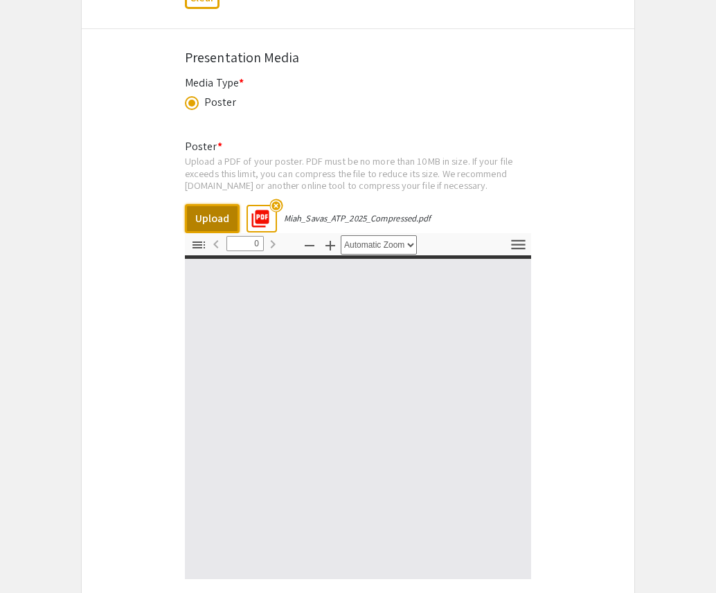
select select "custom"
type input "1"
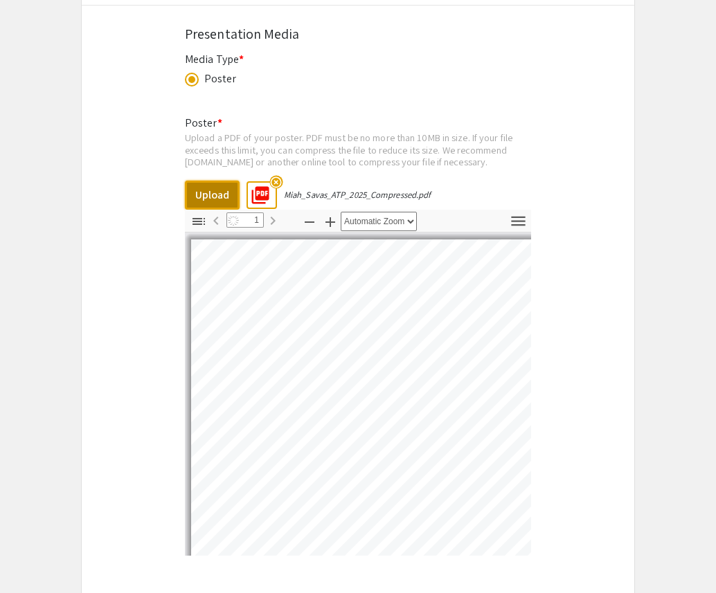
scroll to position [2081, 0]
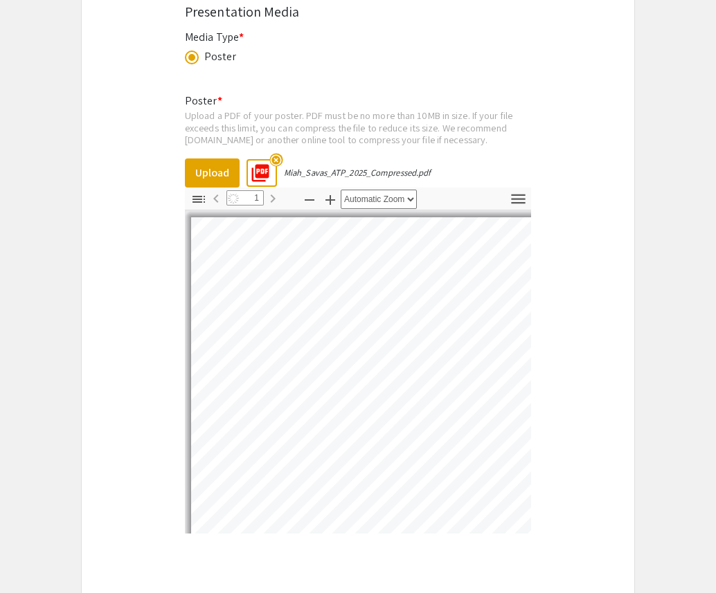
select select "auto"
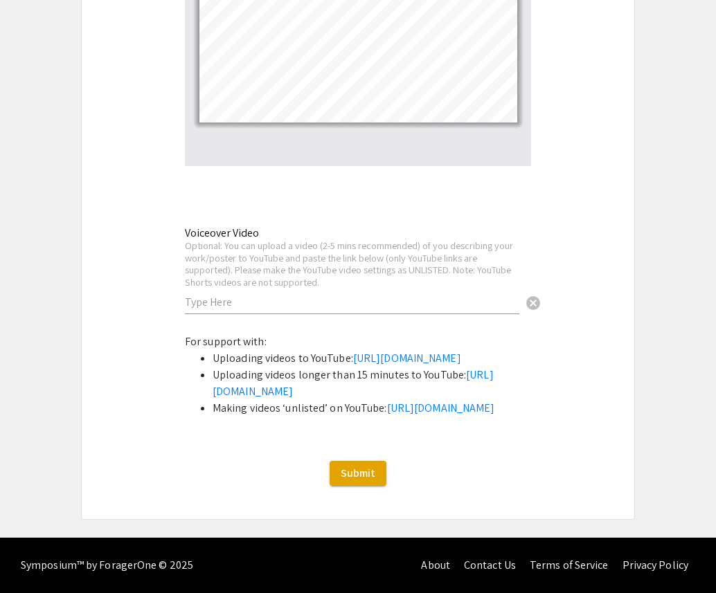
scroll to position [2534, 0]
click at [365, 480] on span "Submit" at bounding box center [358, 473] width 35 height 15
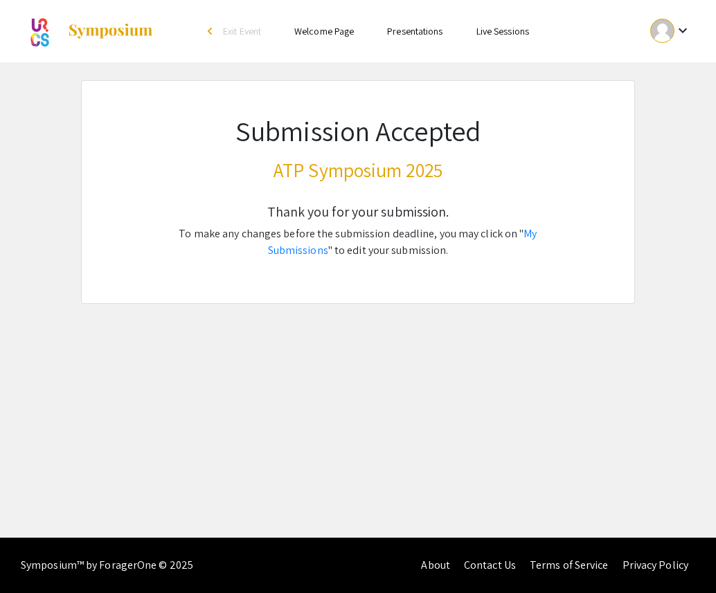
click at [424, 33] on link "Presentations" at bounding box center [414, 31] width 55 height 12
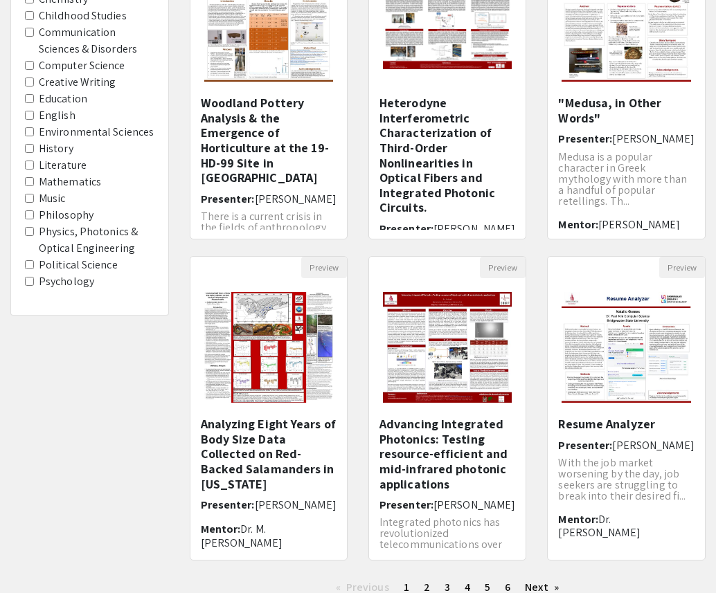
scroll to position [325, 0]
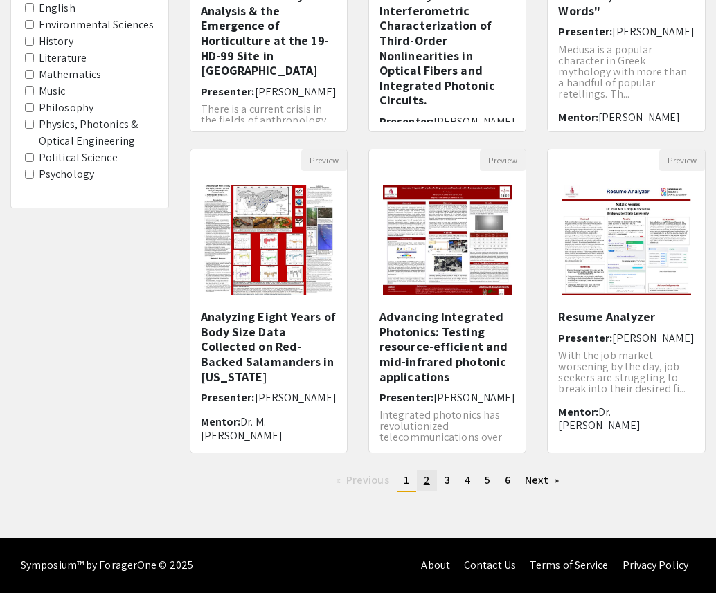
click at [424, 479] on span "2" at bounding box center [427, 480] width 6 height 15
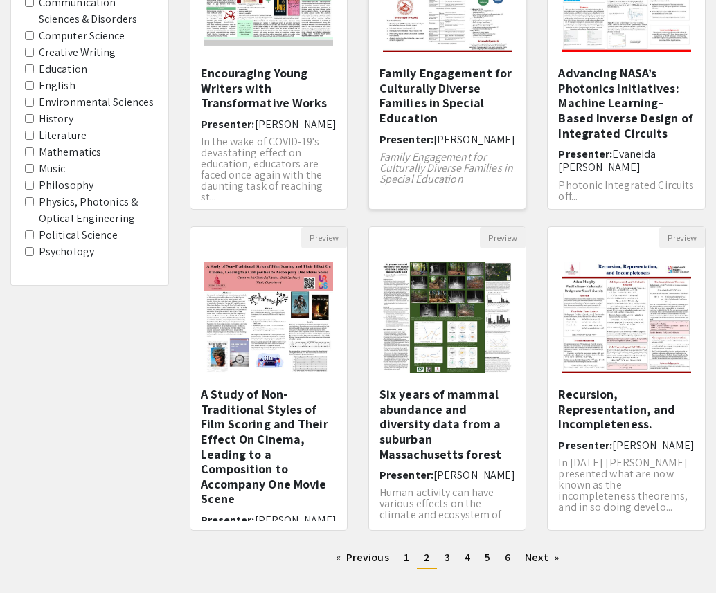
scroll to position [325, 0]
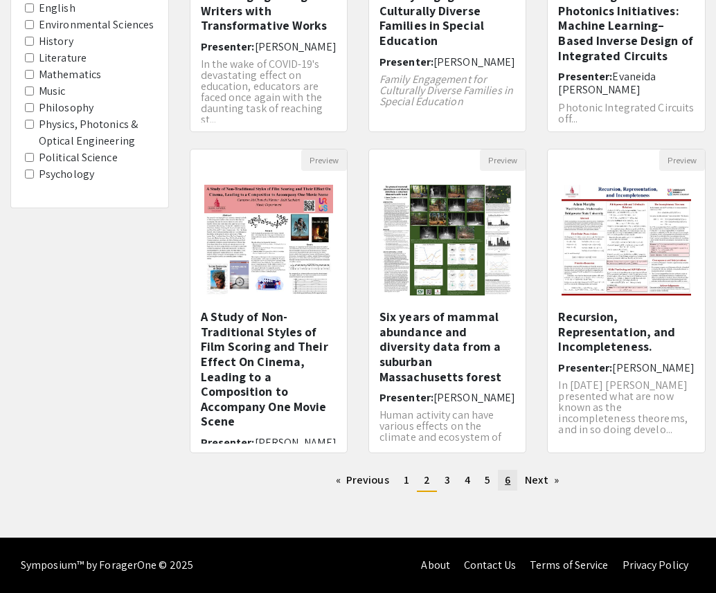
click at [500, 482] on link "page 6" at bounding box center [507, 480] width 19 height 21
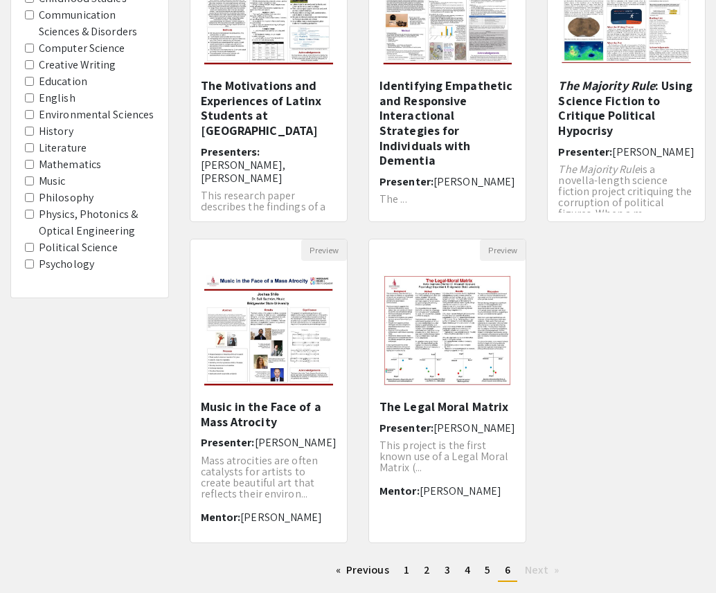
scroll to position [325, 0]
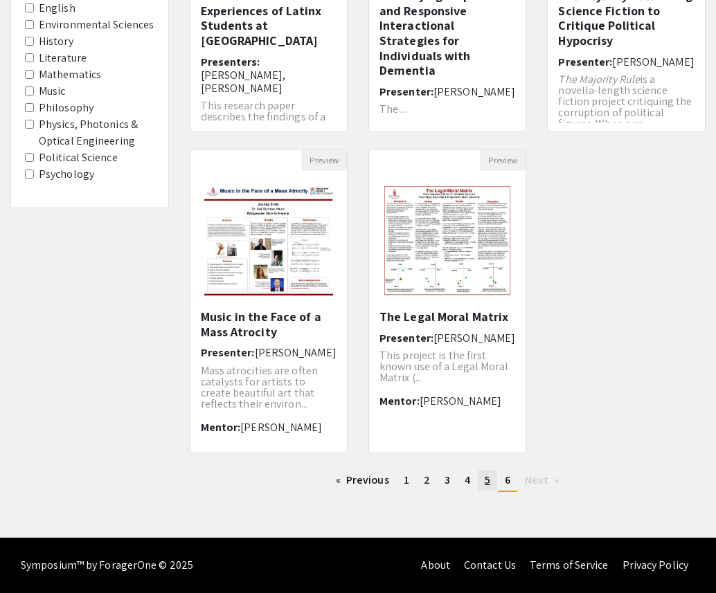
click at [483, 482] on link "page 5" at bounding box center [487, 480] width 19 height 21
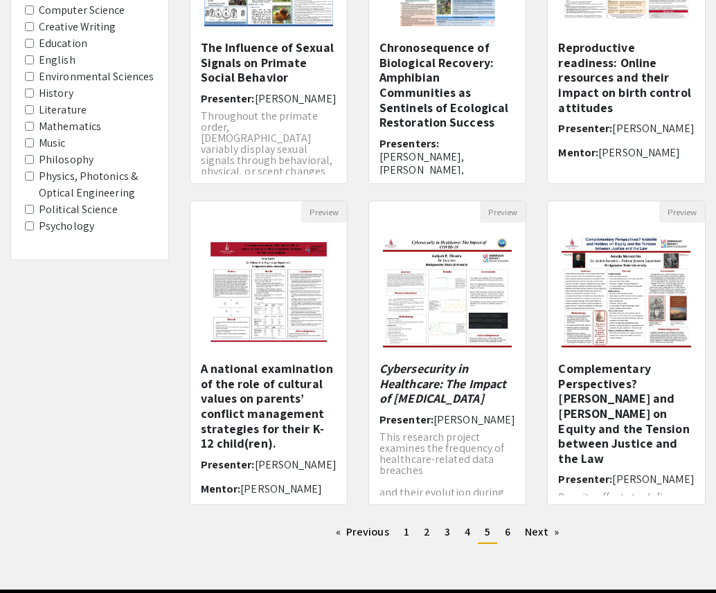
scroll to position [325, 0]
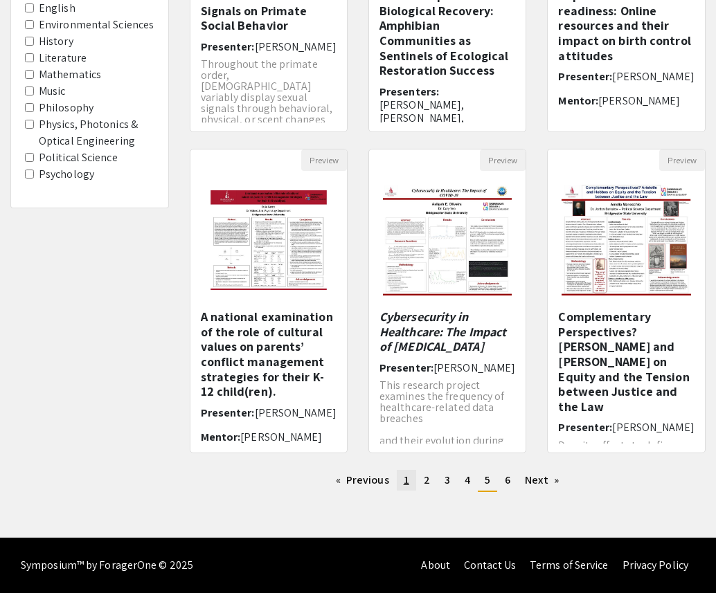
click at [405, 481] on span "1" at bounding box center [407, 480] width 6 height 15
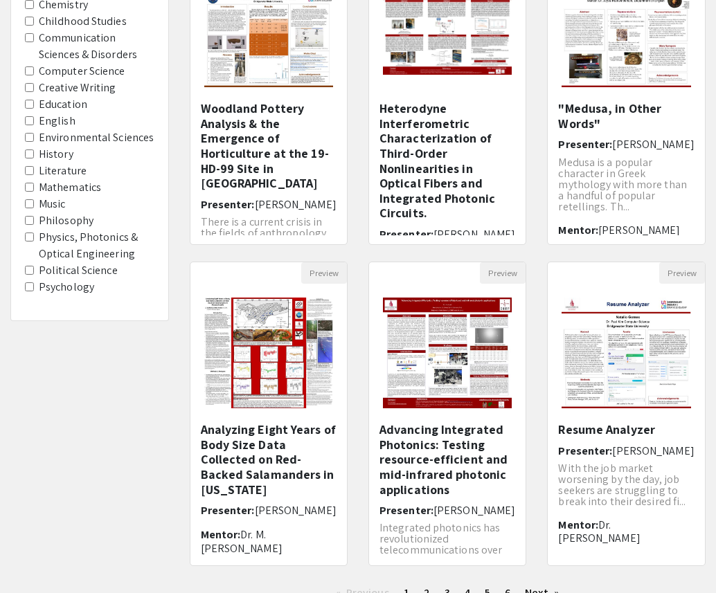
scroll to position [325, 0]
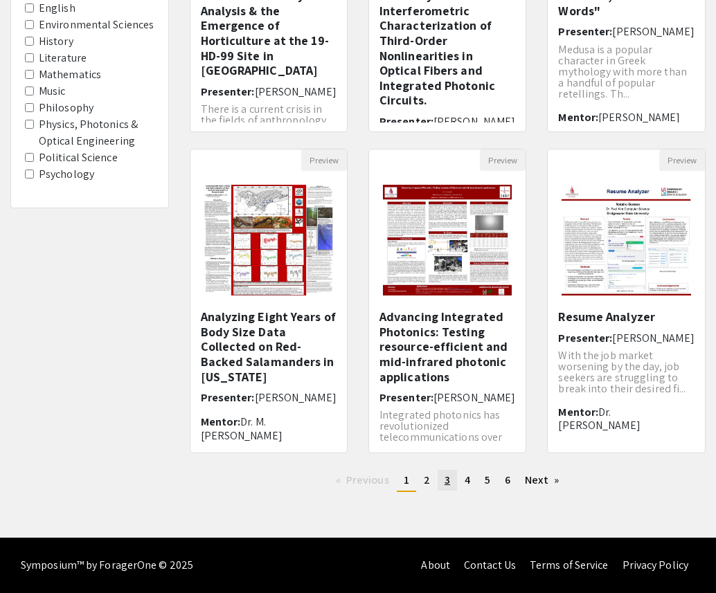
click at [442, 484] on link "page 3" at bounding box center [446, 480] width 19 height 21
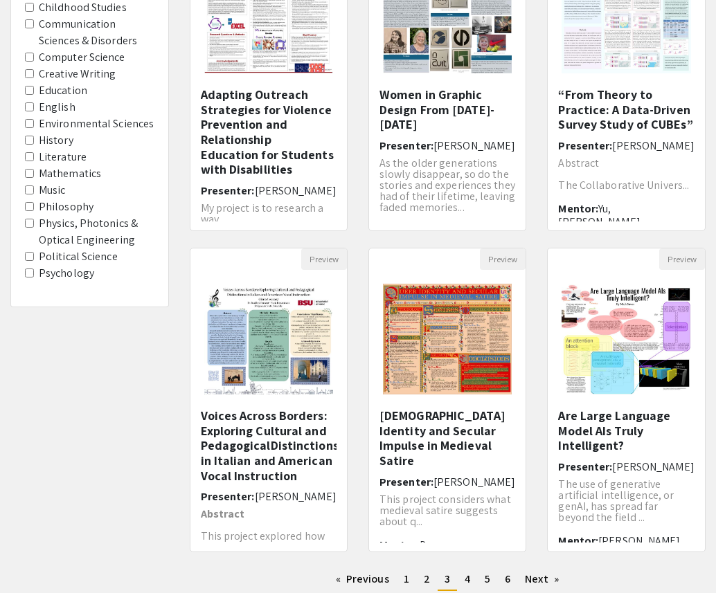
scroll to position [325, 0]
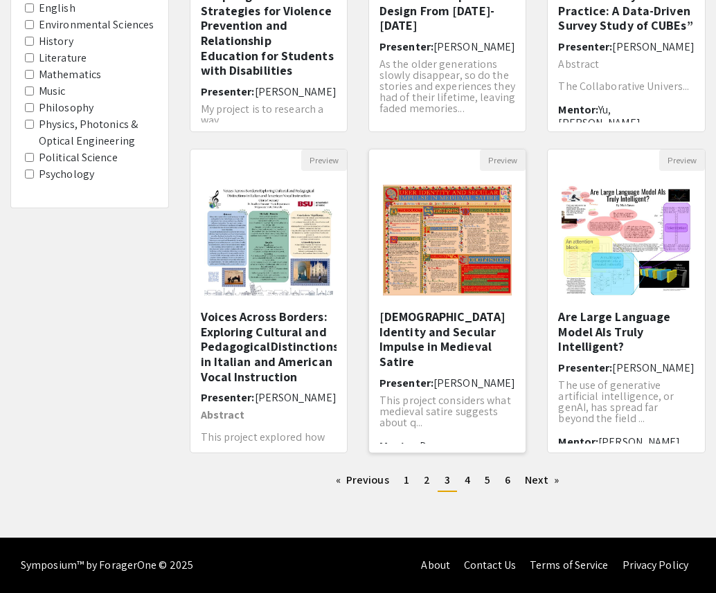
click at [450, 249] on img "Open Presentation <p>Queer Identity and Secular Impulse in Medieval Satire</p><…" at bounding box center [447, 240] width 156 height 138
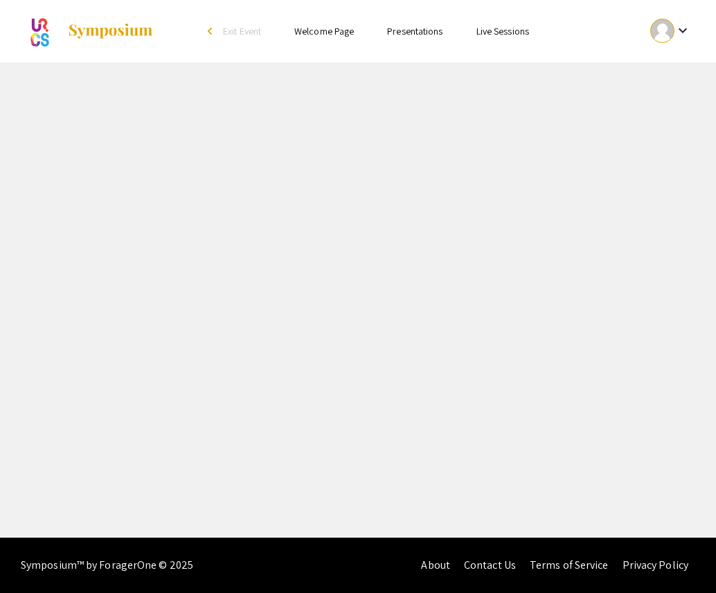
select select "custom"
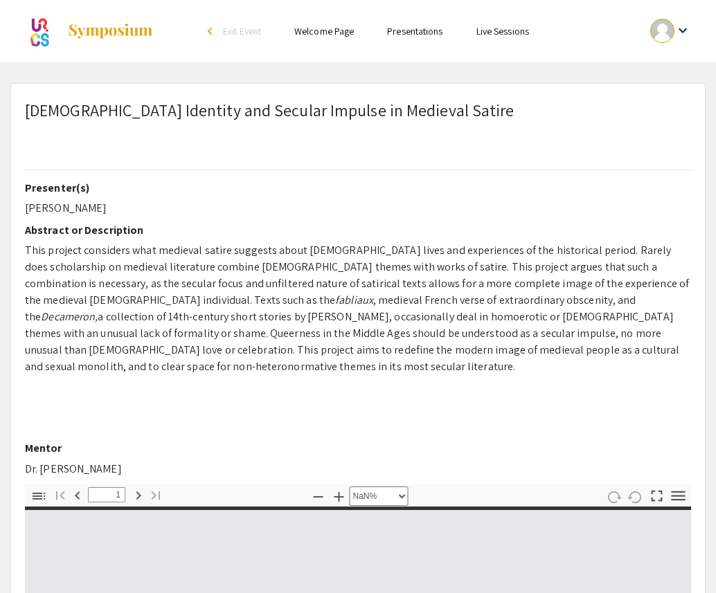
type input "0"
select select "custom"
type input "1"
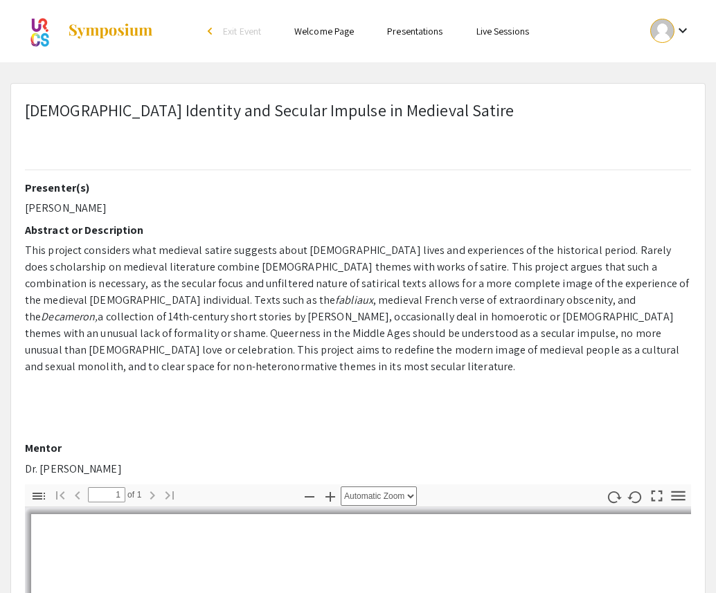
select select "auto"
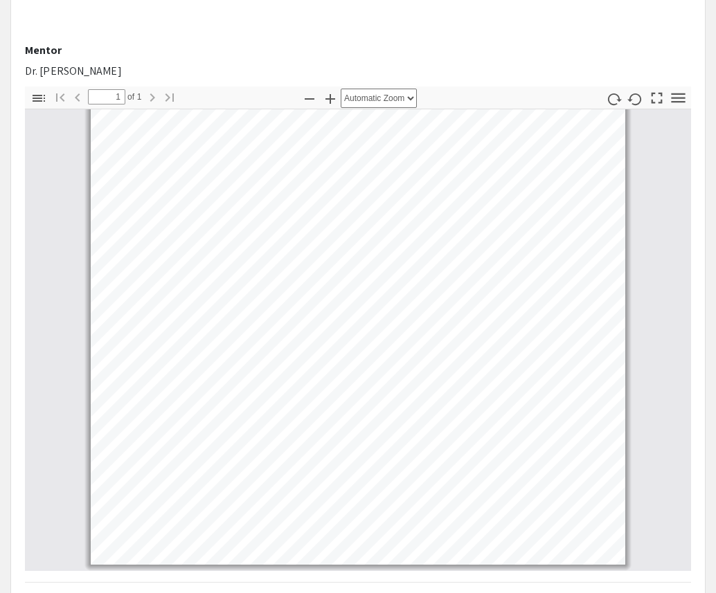
scroll to position [400, 0]
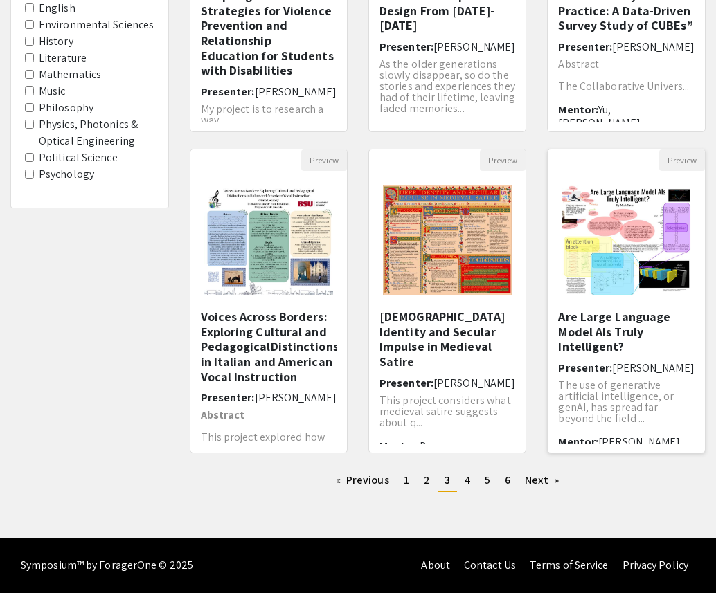
click at [614, 225] on img "Open Presentation <p>Are Large Language Model AIs Truly Intelligent?</p>" at bounding box center [626, 240] width 156 height 138
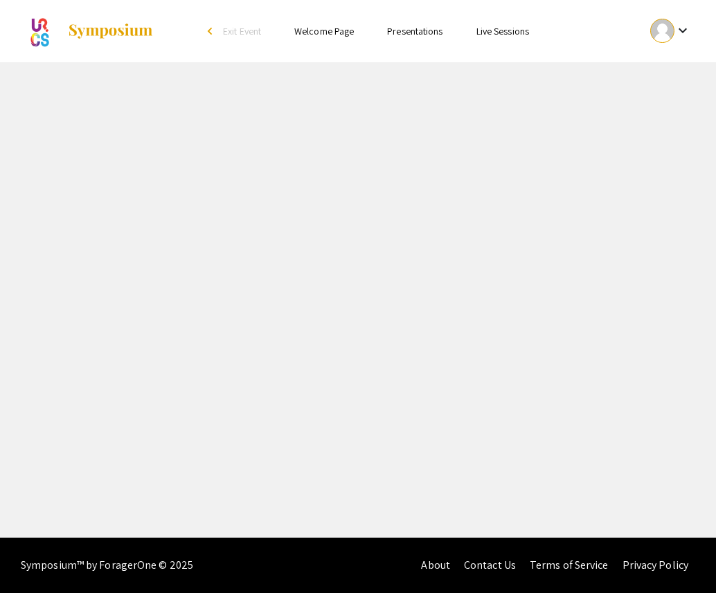
select select "custom"
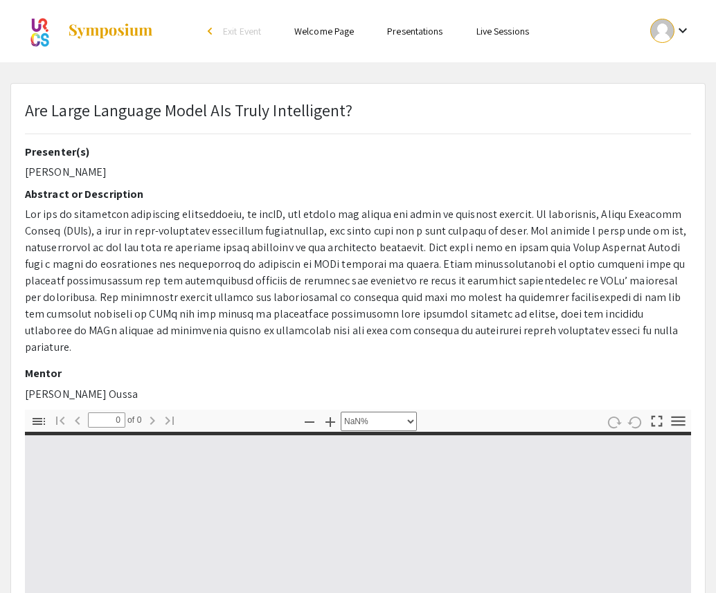
type input "1"
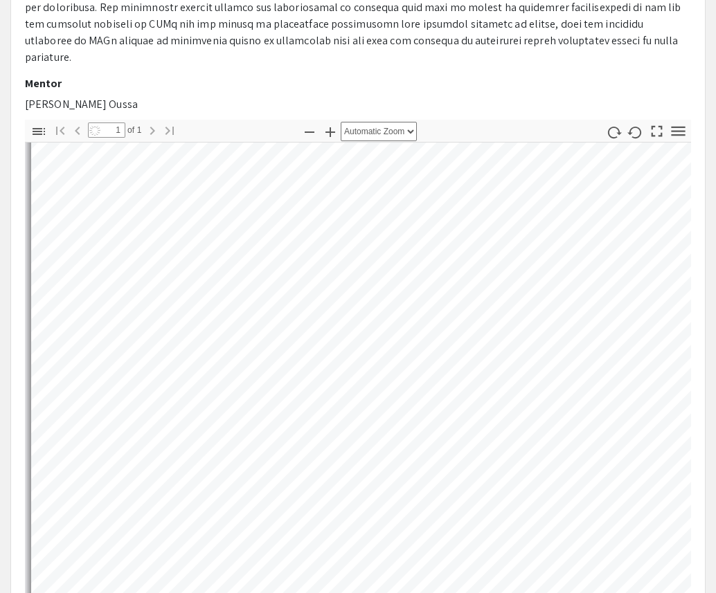
scroll to position [91, 0]
select select "auto"
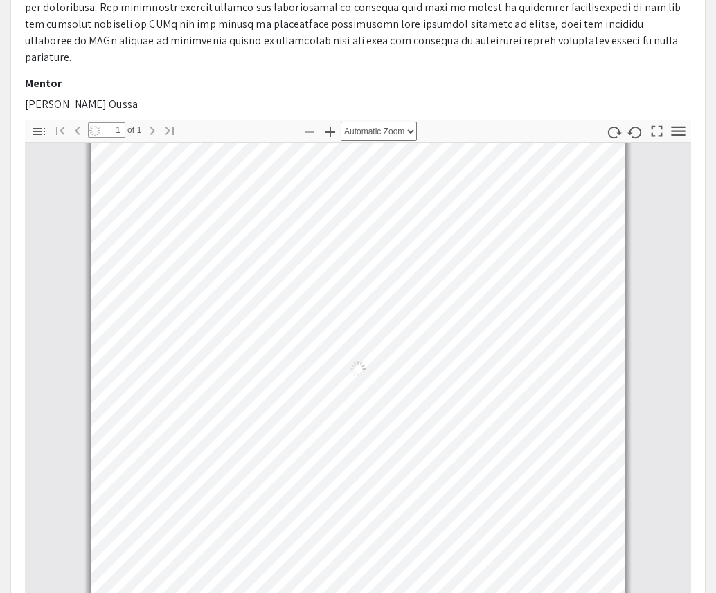
scroll to position [10, 0]
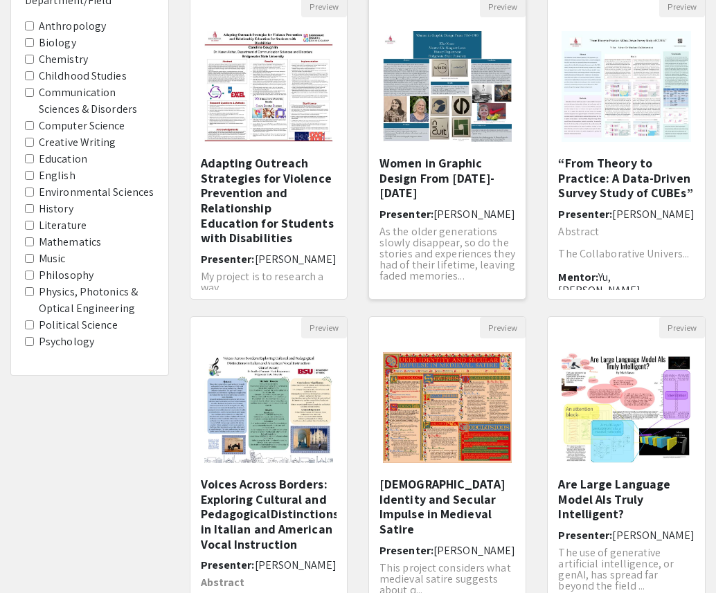
scroll to position [159, 0]
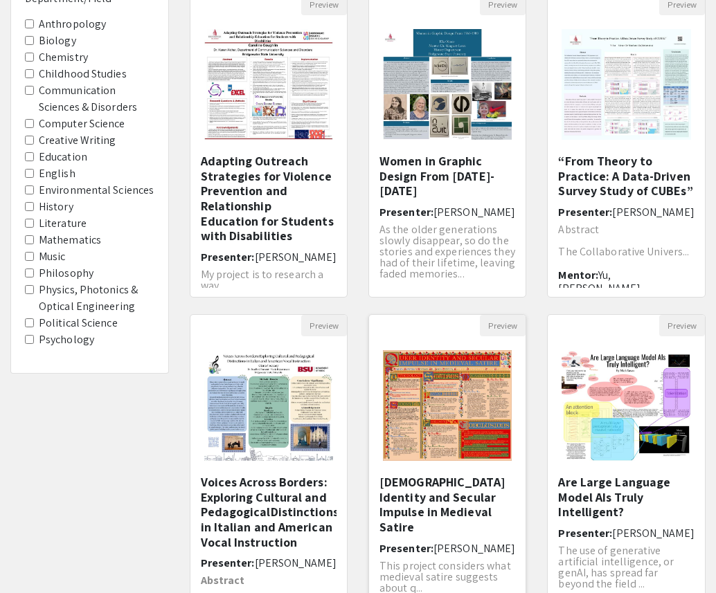
click at [504, 363] on img "Open Presentation <p>Queer Identity and Secular Impulse in Medieval Satire</p><…" at bounding box center [447, 405] width 156 height 138
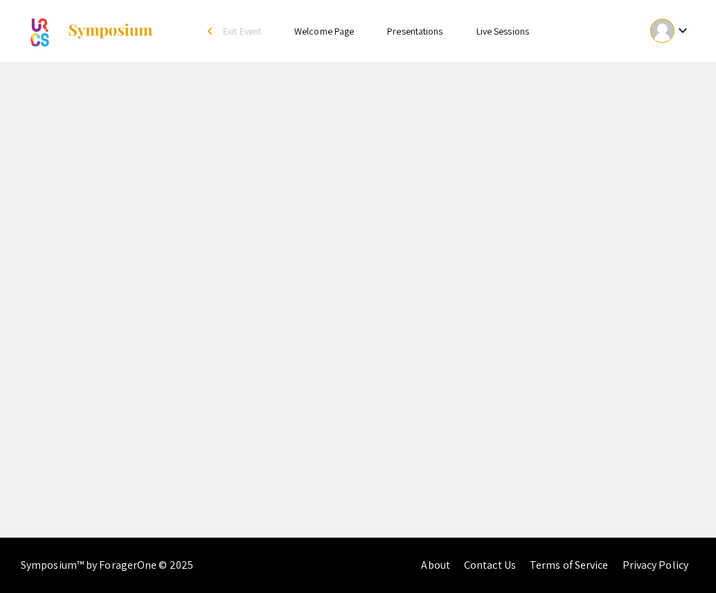
select select "custom"
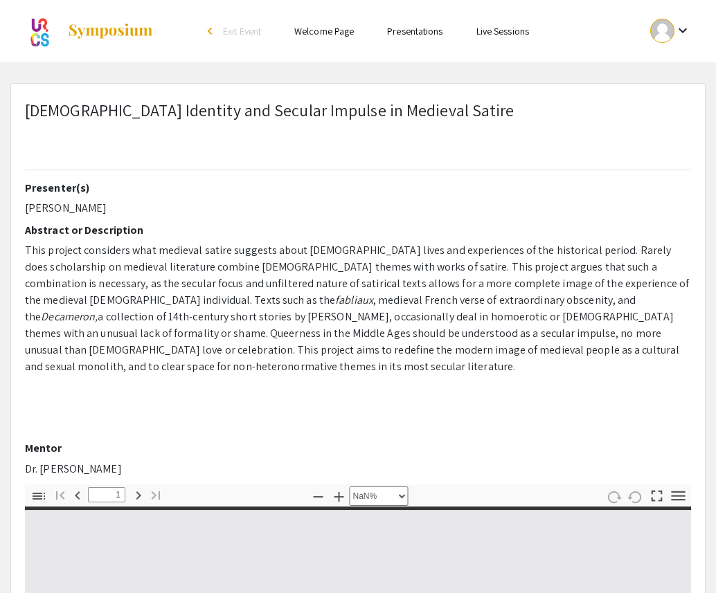
type input "0"
select select "custom"
type input "1"
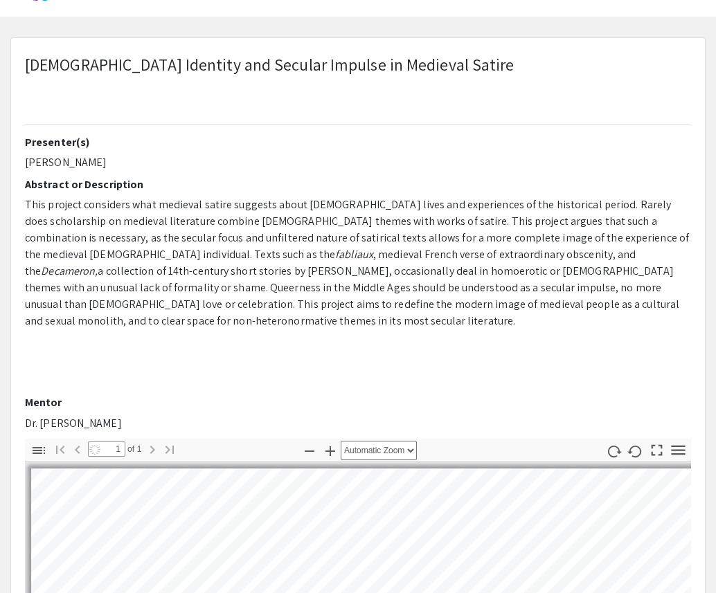
select select "auto"
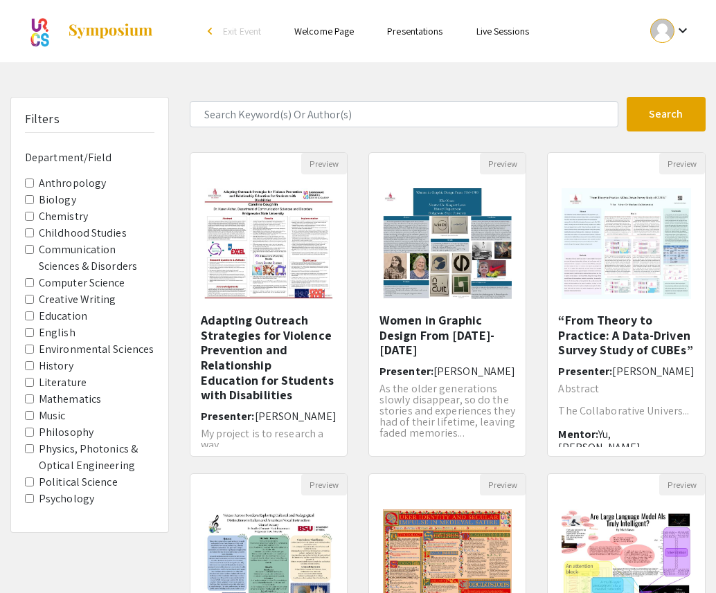
click at [324, 36] on link "Welcome Page" at bounding box center [324, 31] width 60 height 12
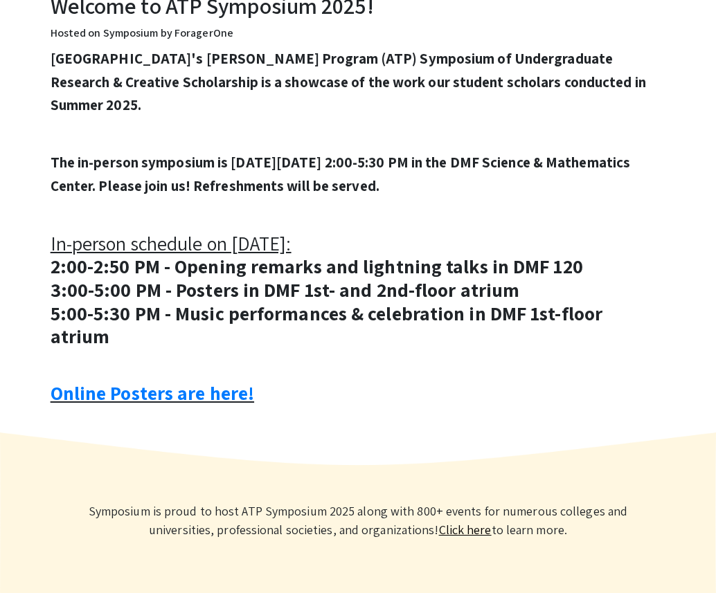
scroll to position [525, 0]
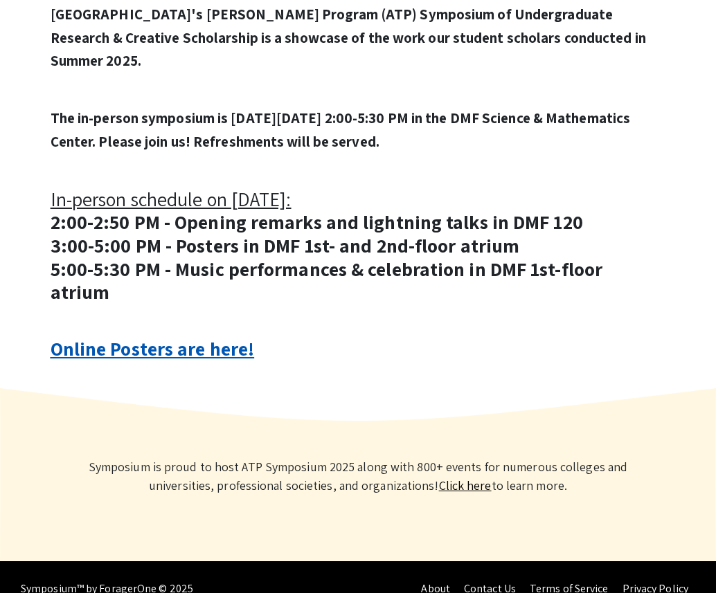
click at [219, 336] on link "Online Posters are here!" at bounding box center [153, 349] width 204 height 26
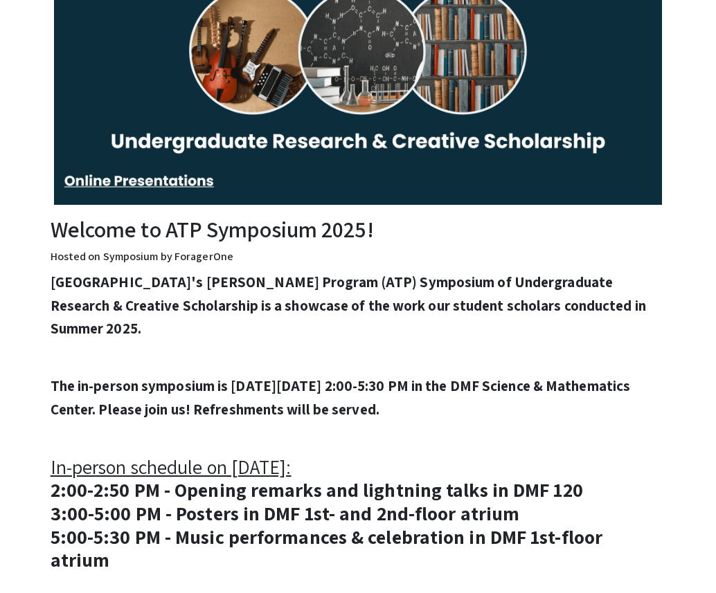
scroll to position [0, 0]
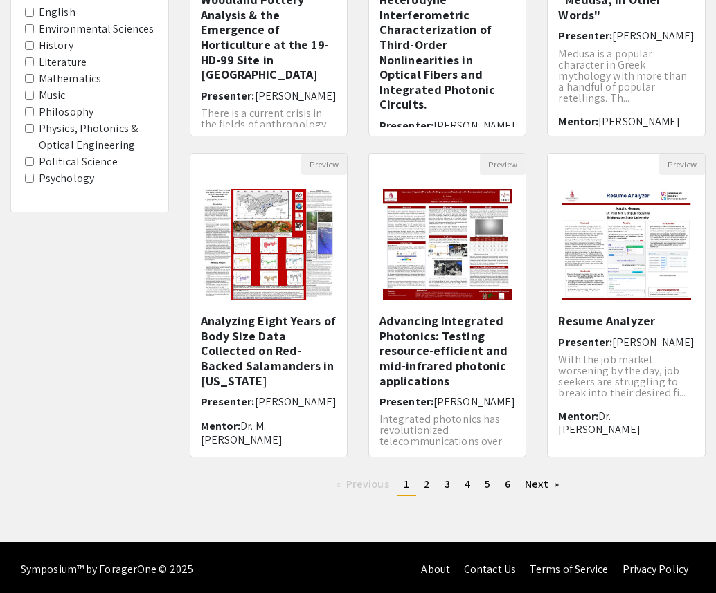
scroll to position [325, 0]
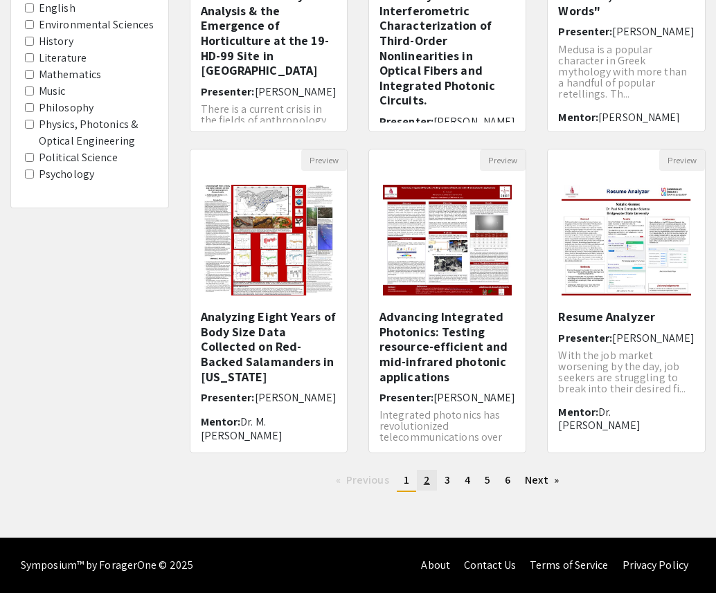
click at [425, 480] on span "2" at bounding box center [427, 480] width 6 height 15
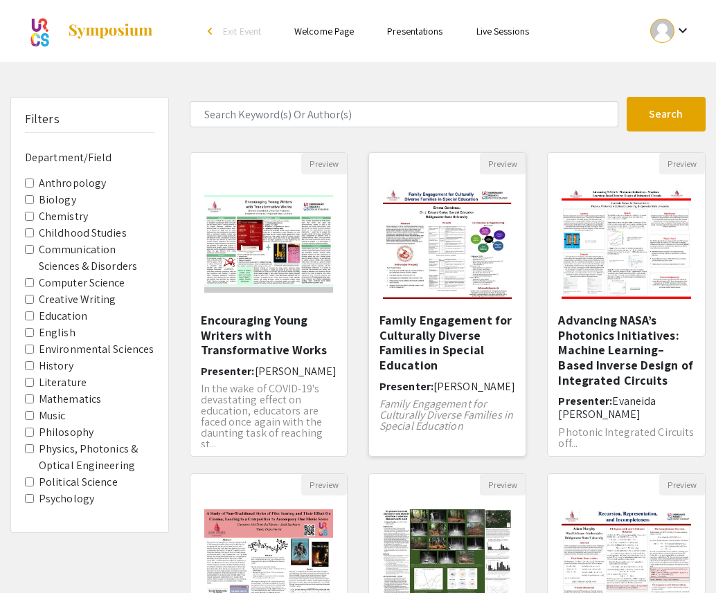
click at [485, 200] on img "Open Presentation <p>Family Engagement for Culturally Diverse Families in Speci…" at bounding box center [447, 243] width 156 height 138
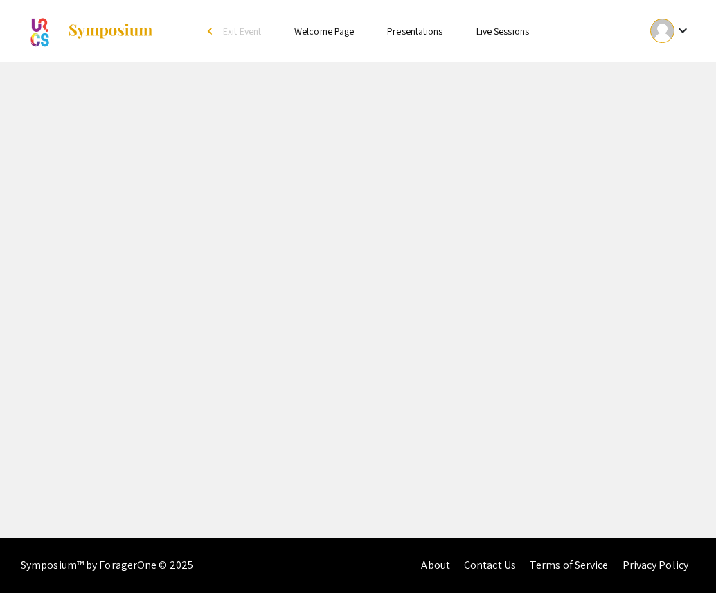
select select "custom"
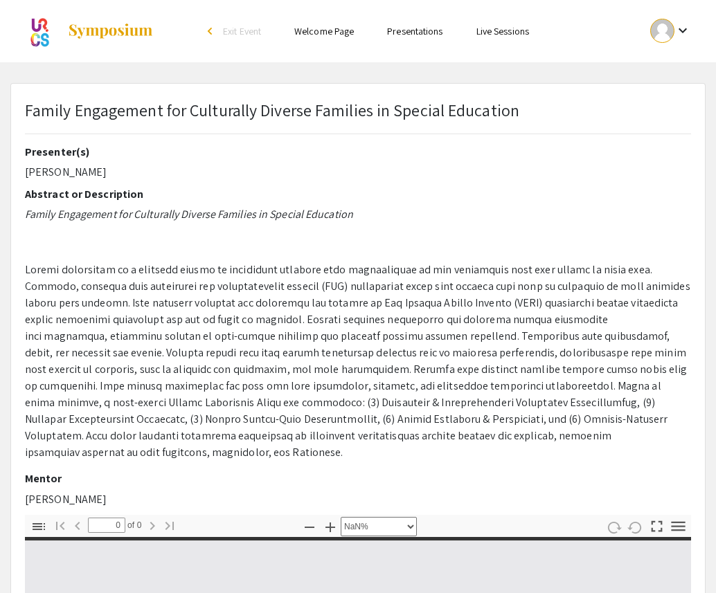
type input "1"
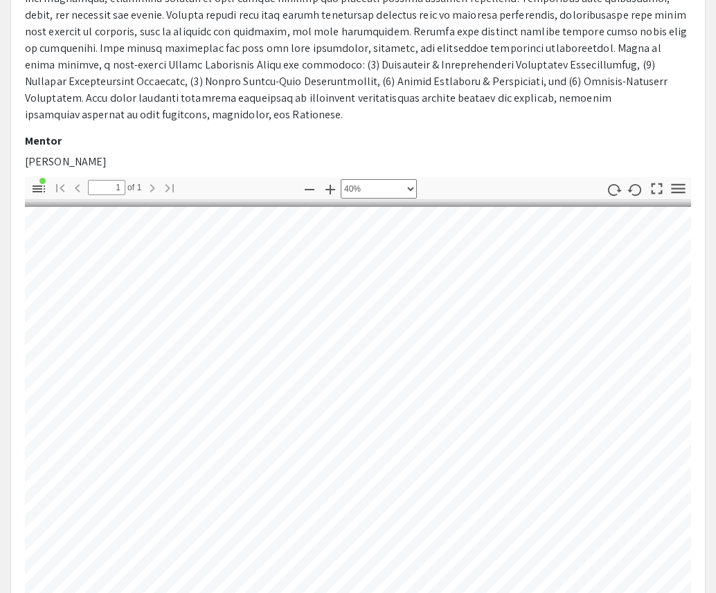
scroll to position [0, 462]
select select "custom"
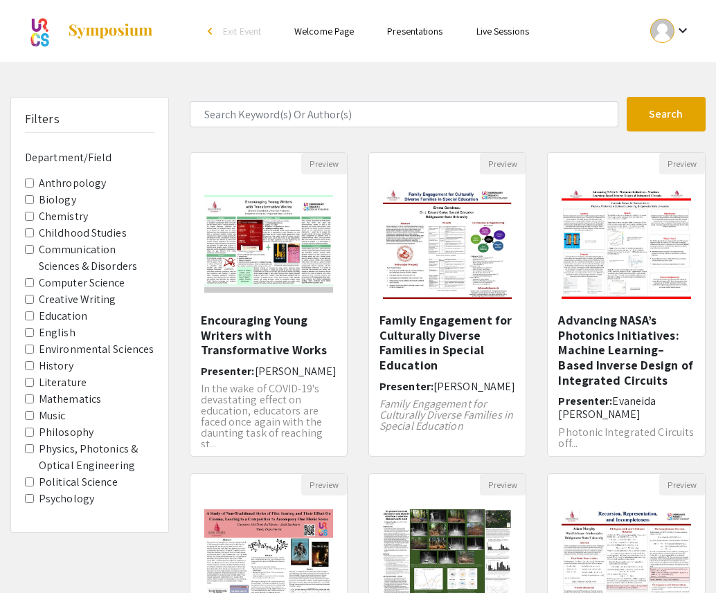
click at [658, 34] on div at bounding box center [662, 31] width 24 height 24
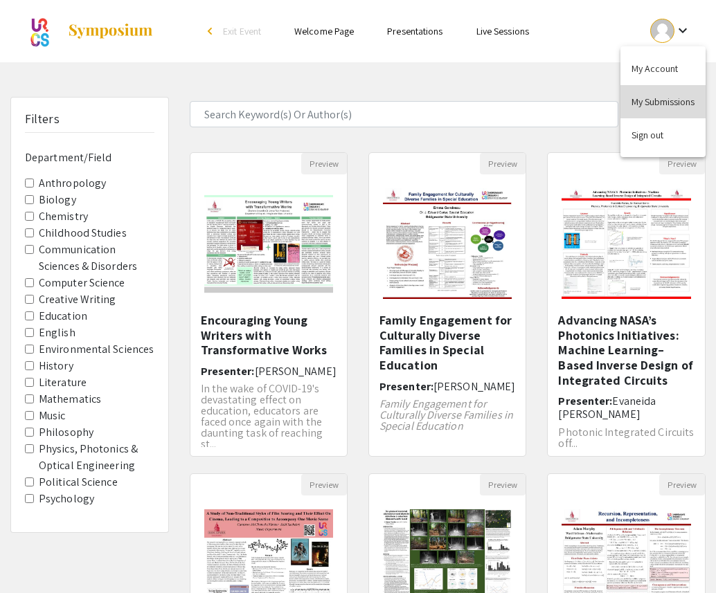
click at [658, 102] on button "My Submissions" at bounding box center [662, 101] width 85 height 33
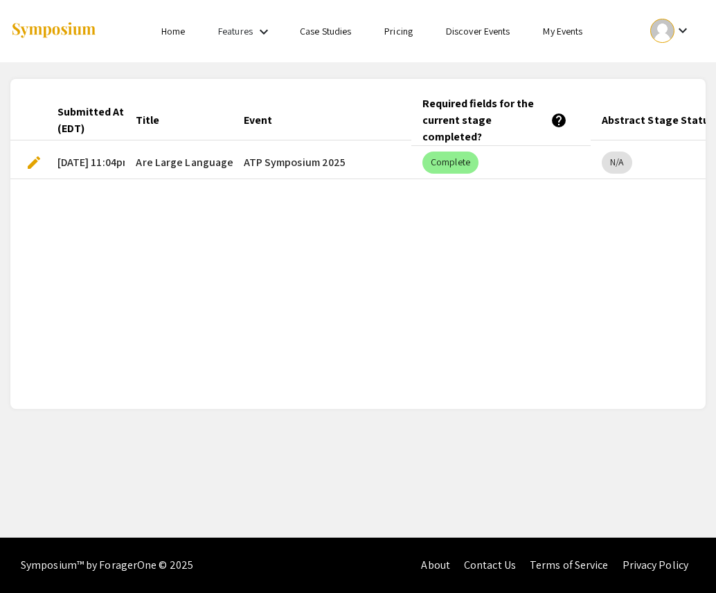
click at [36, 154] on span "edit" at bounding box center [34, 162] width 17 height 17
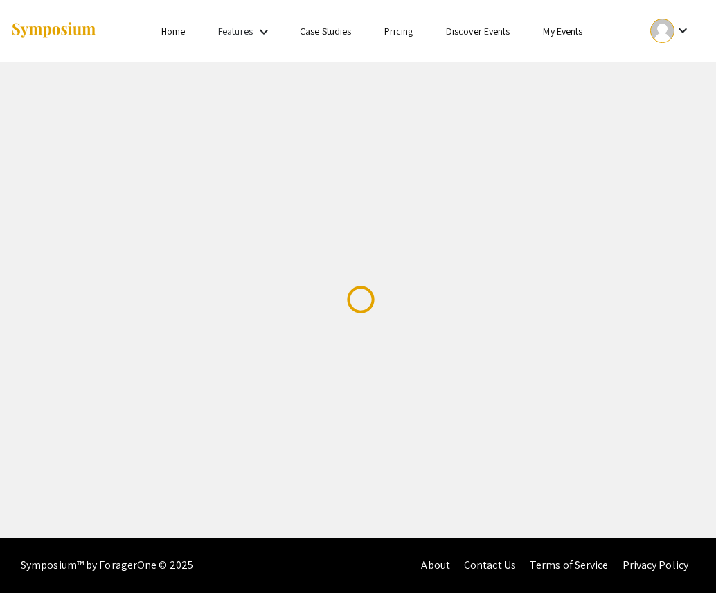
select select "custom"
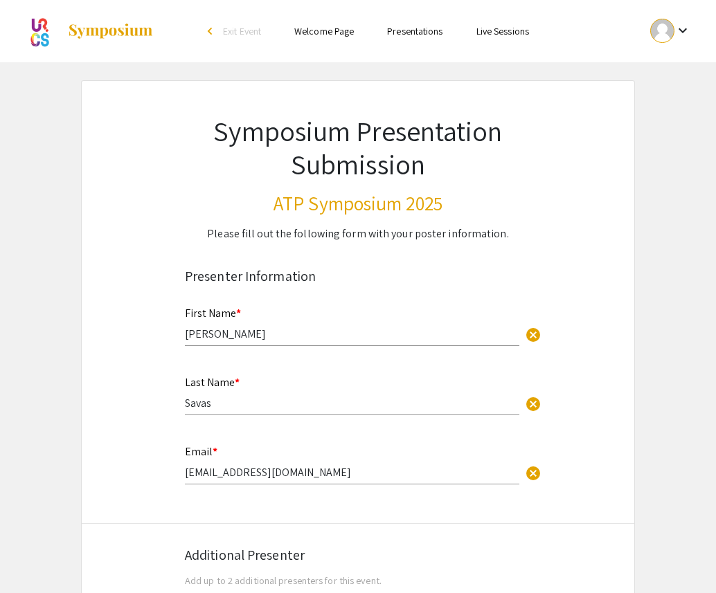
type input "0"
select select "custom"
type input "1"
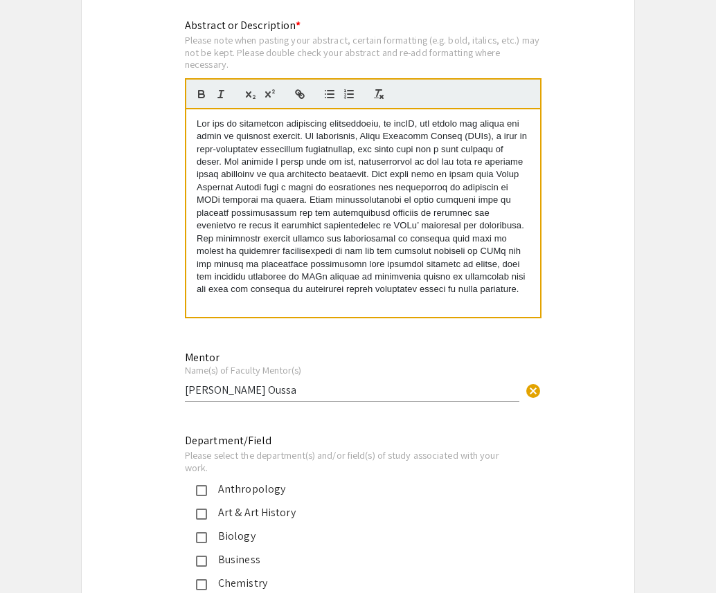
scroll to position [998, 0]
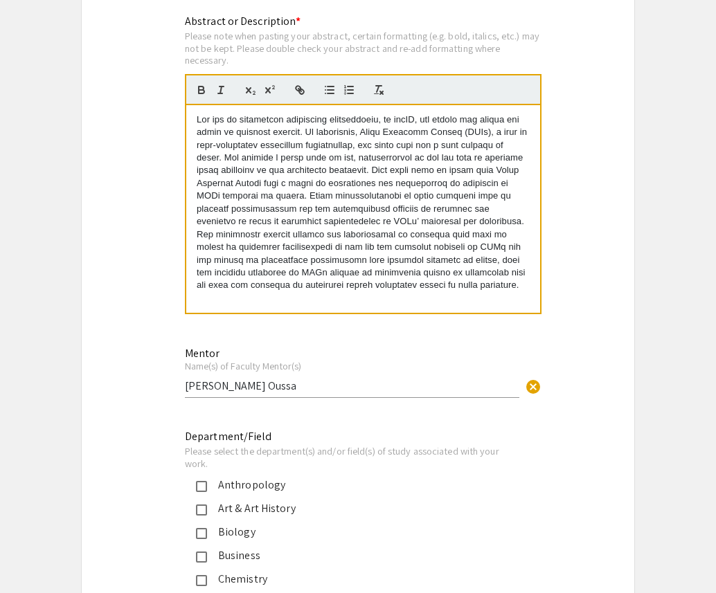
select select "auto"
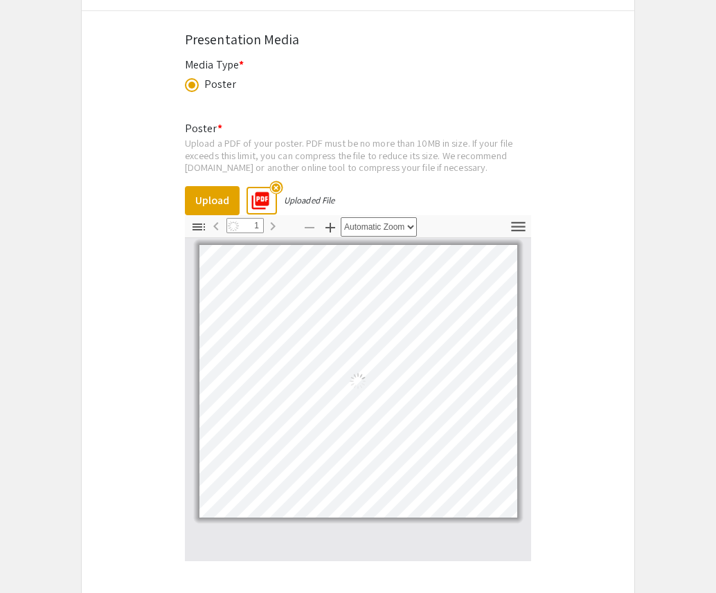
scroll to position [2097, 0]
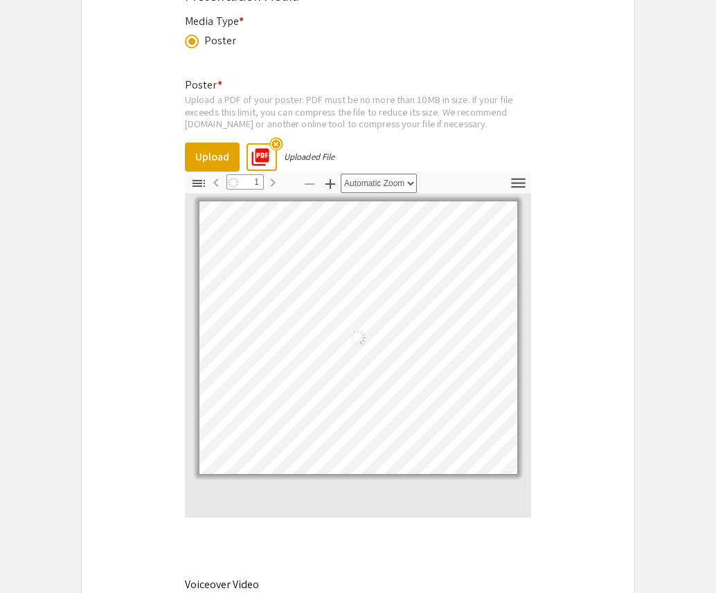
click at [277, 147] on mat-icon "highlight_off" at bounding box center [275, 143] width 13 height 13
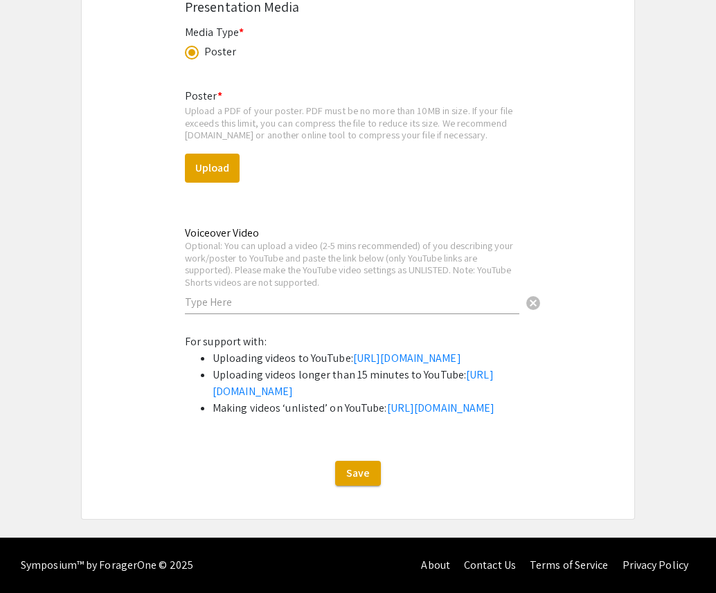
scroll to position [2142, 0]
click at [220, 154] on button "Upload" at bounding box center [212, 168] width 55 height 29
select select "custom"
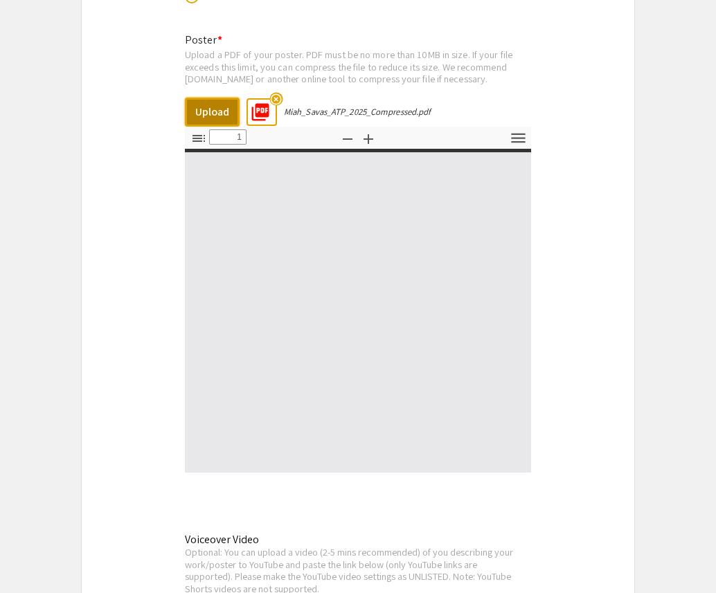
type input "0"
select select "custom"
type input "1"
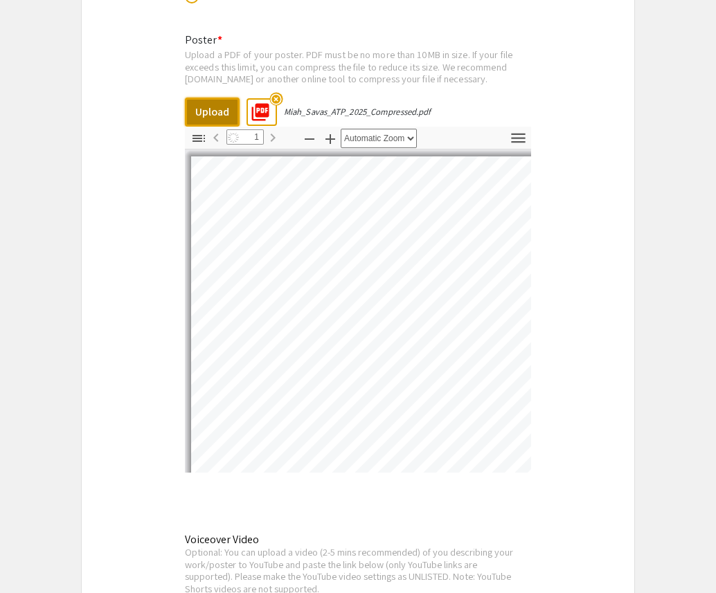
select select "auto"
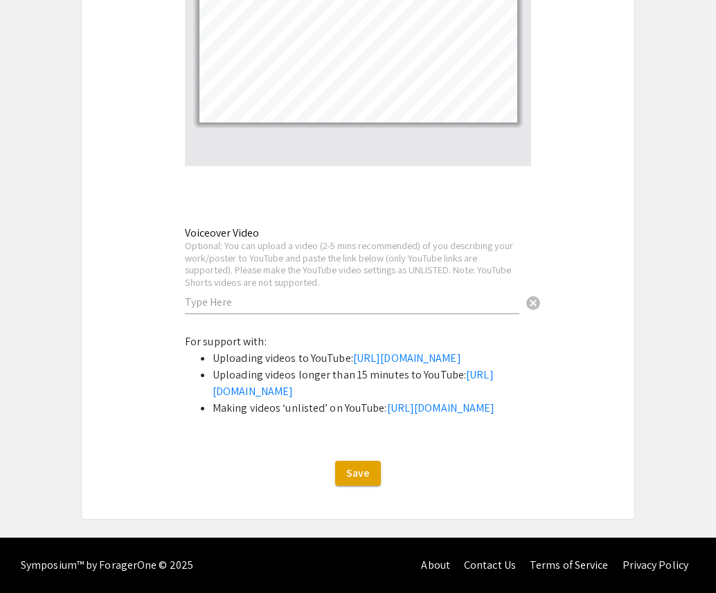
scroll to position [2534, 0]
click at [369, 474] on span "Save" at bounding box center [358, 473] width 24 height 15
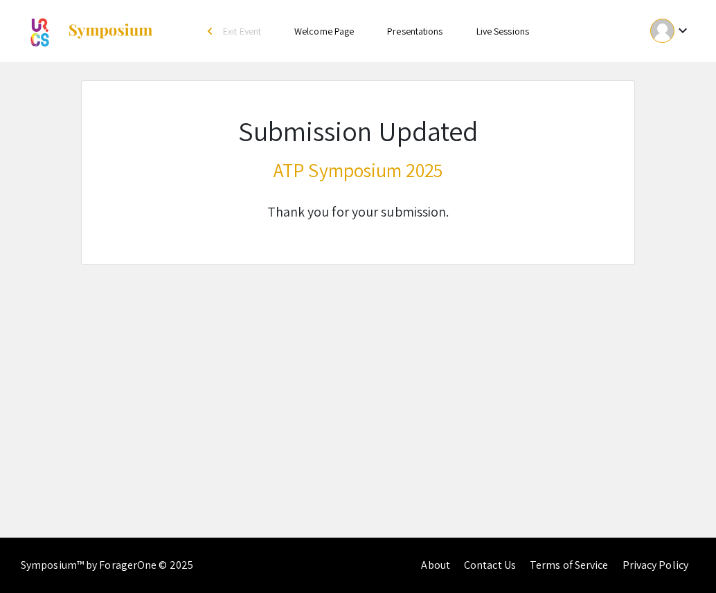
click at [401, 31] on link "Presentations" at bounding box center [414, 31] width 55 height 12
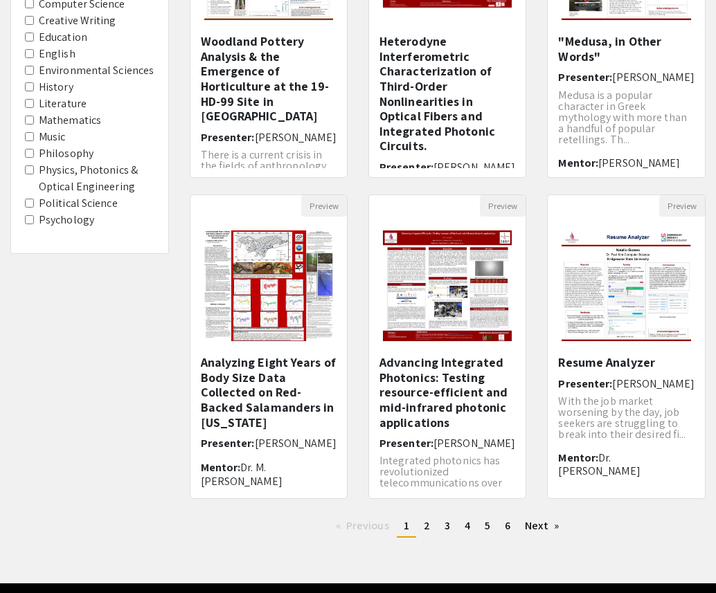
scroll to position [294, 0]
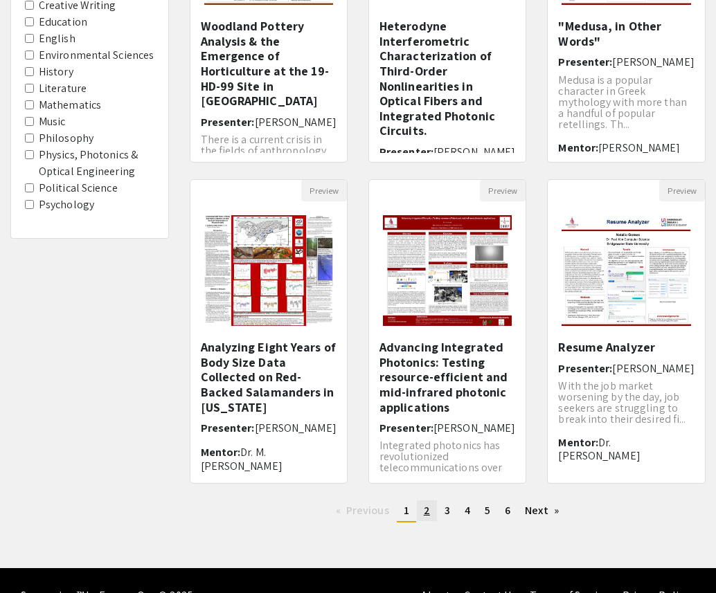
click at [426, 512] on span "2" at bounding box center [427, 510] width 6 height 15
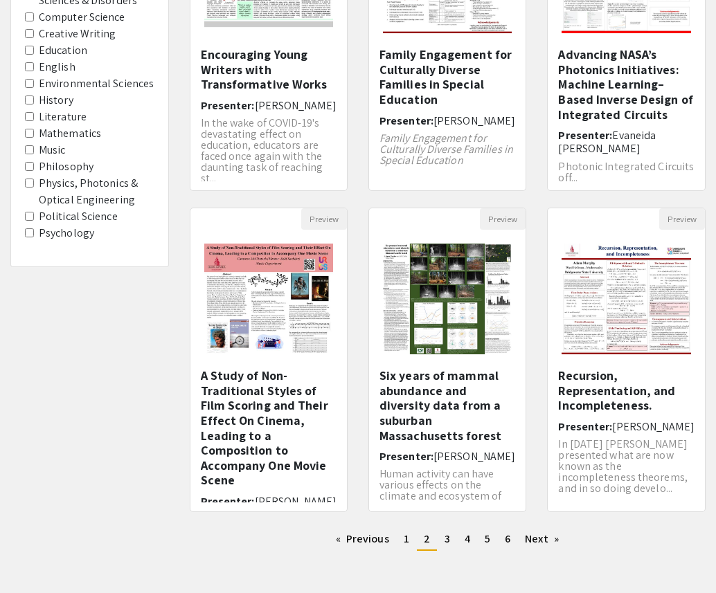
scroll to position [293, 0]
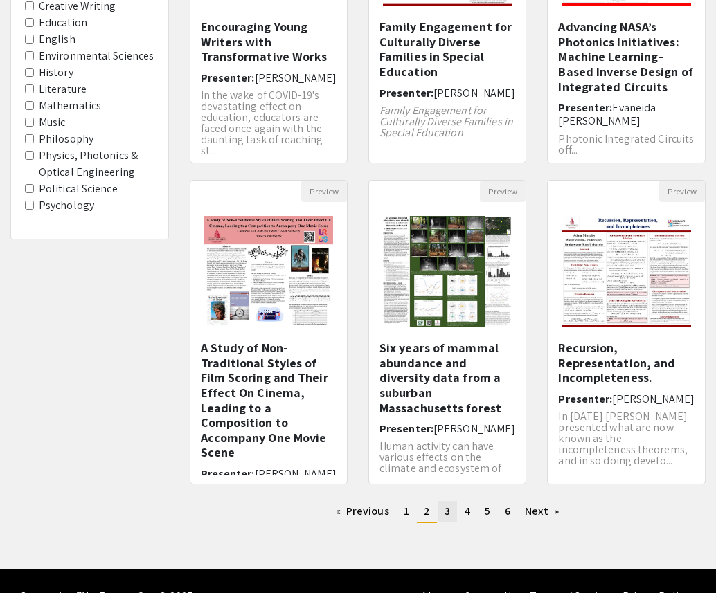
click at [446, 512] on span "3" at bounding box center [447, 511] width 6 height 15
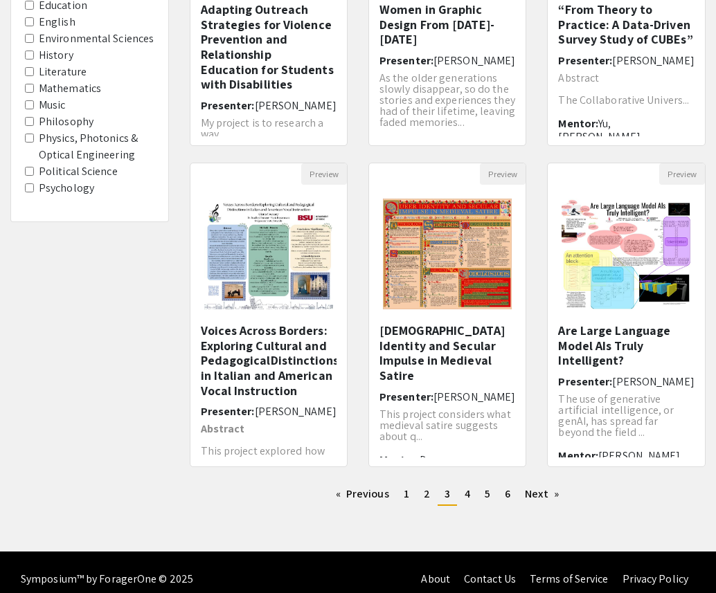
scroll to position [325, 0]
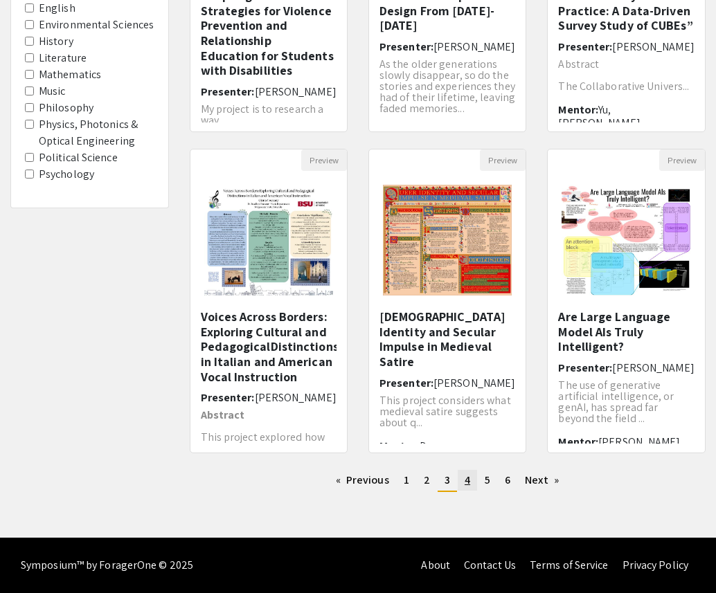
click at [465, 483] on span "4" at bounding box center [467, 480] width 6 height 15
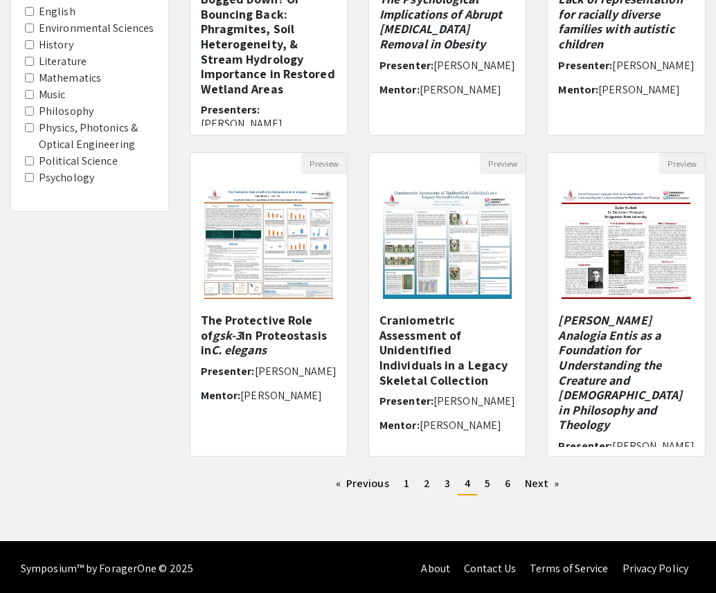
scroll to position [325, 0]
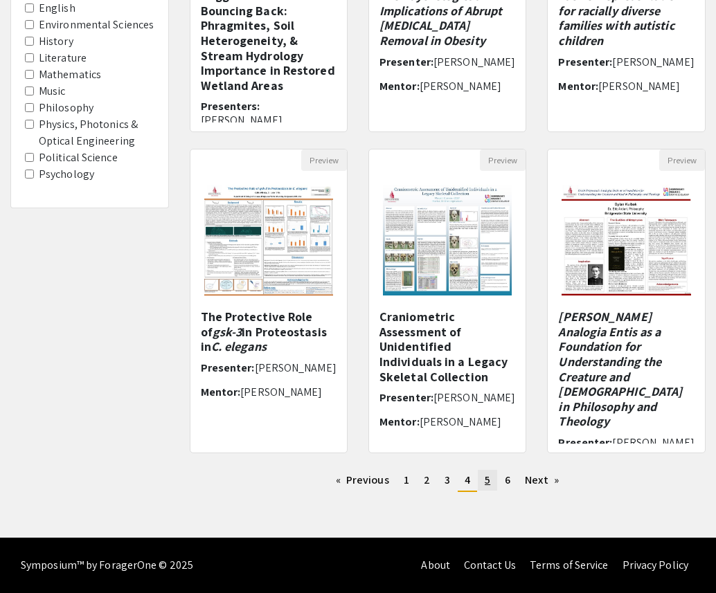
click at [489, 482] on span "5" at bounding box center [488, 480] width 6 height 15
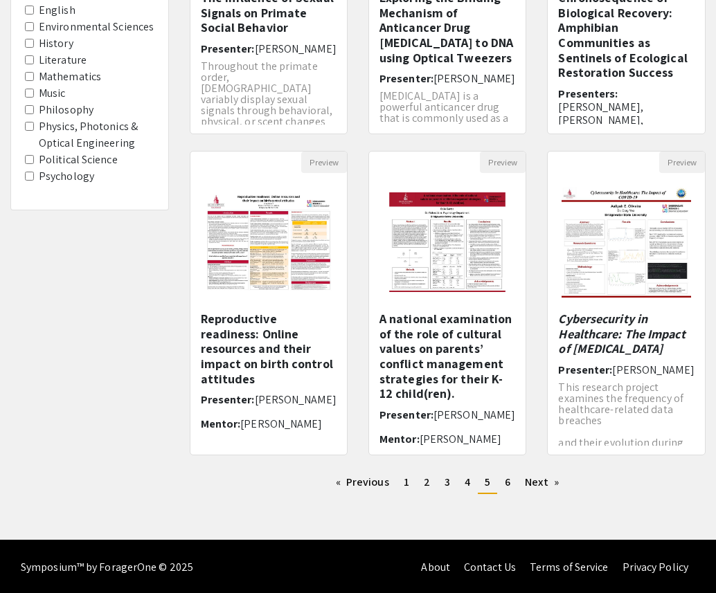
scroll to position [325, 0]
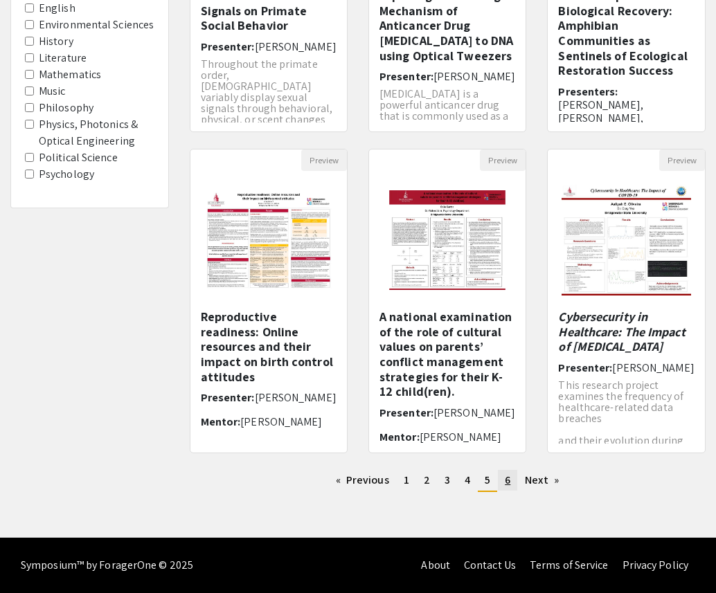
click at [506, 481] on span "6" at bounding box center [508, 480] width 6 height 15
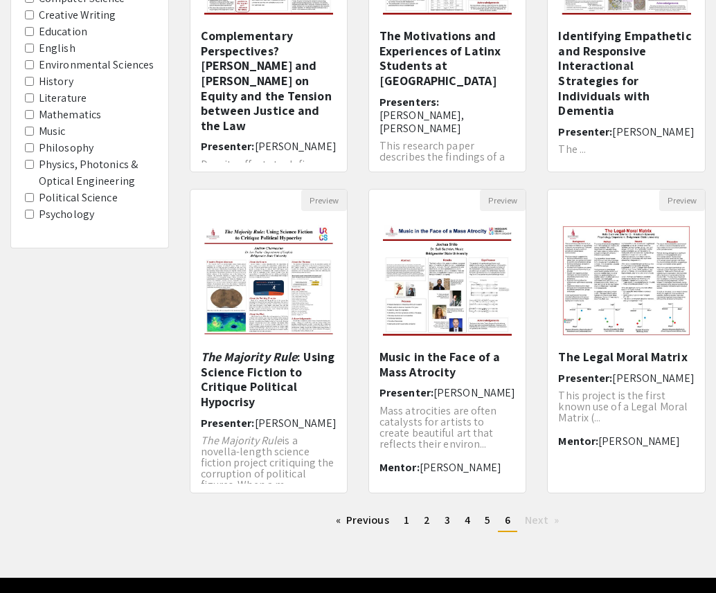
scroll to position [282, 0]
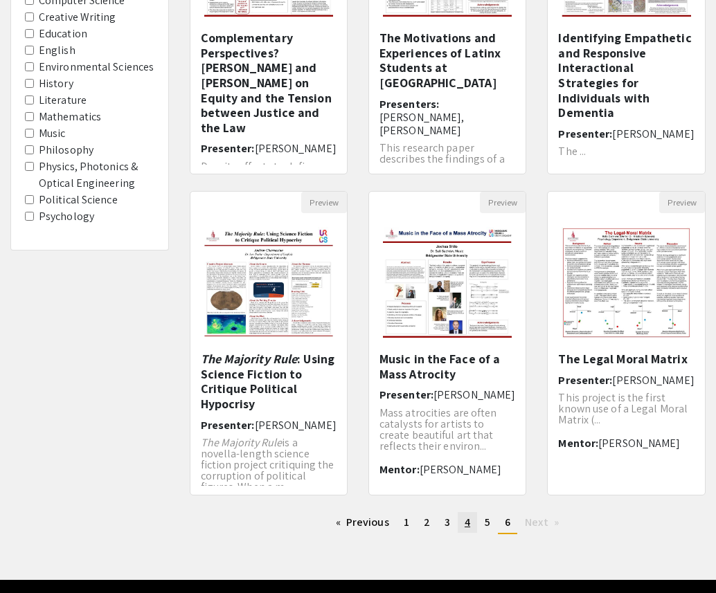
click at [471, 527] on link "page 4" at bounding box center [467, 522] width 19 height 21
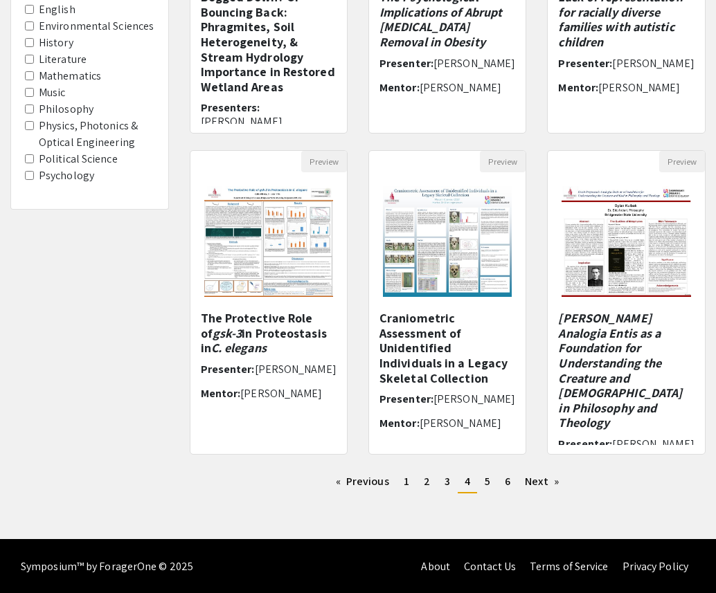
scroll to position [325, 0]
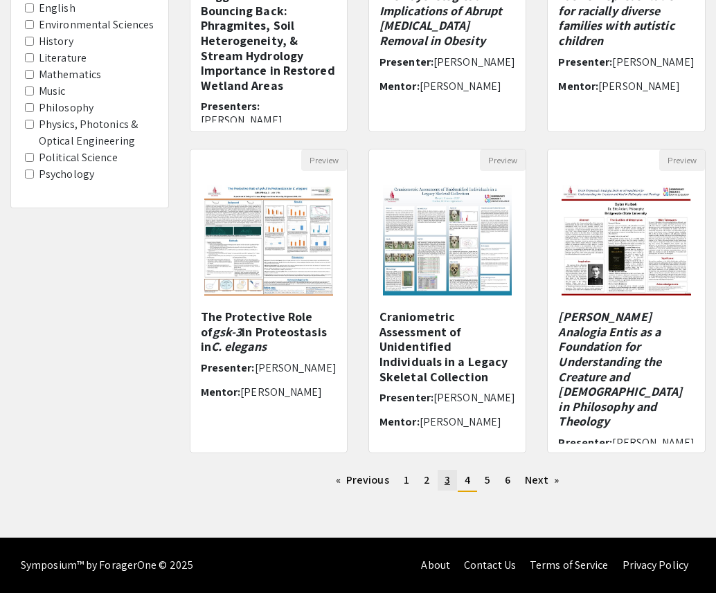
click at [447, 483] on span "3" at bounding box center [447, 480] width 6 height 15
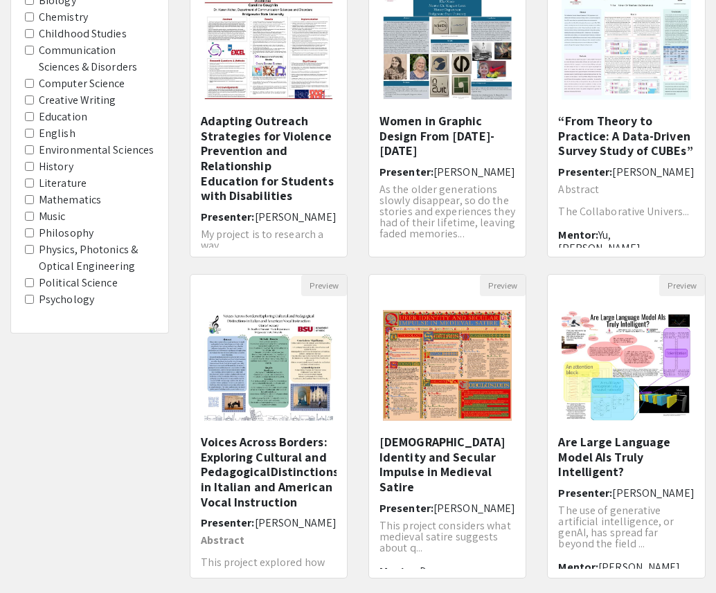
scroll to position [192, 0]
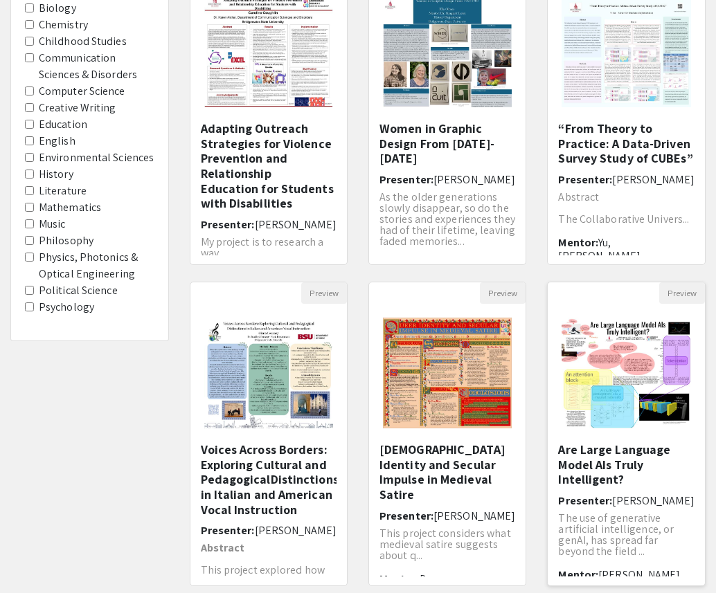
click at [633, 498] on span "[PERSON_NAME]" at bounding box center [653, 501] width 82 height 15
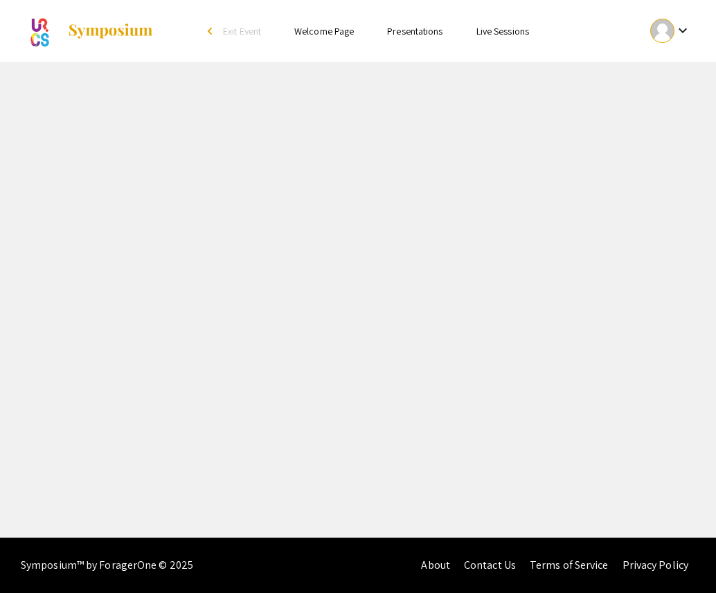
select select "custom"
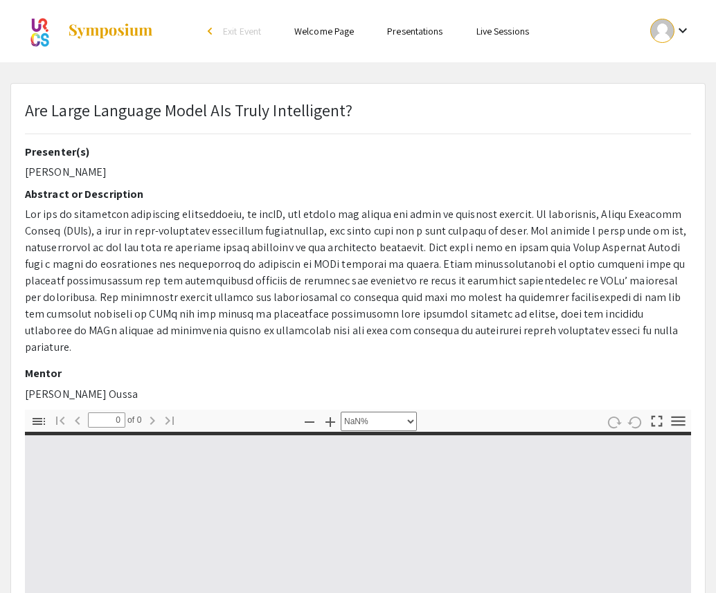
type input "1"
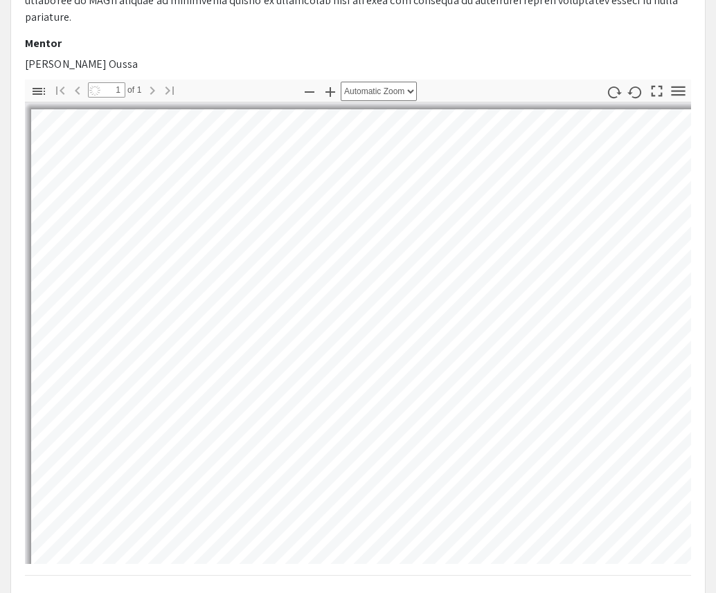
scroll to position [334, 0]
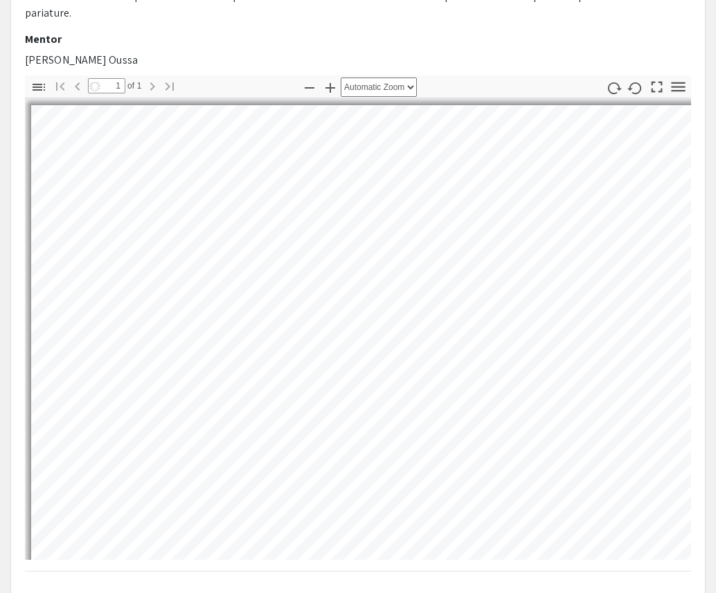
select select "auto"
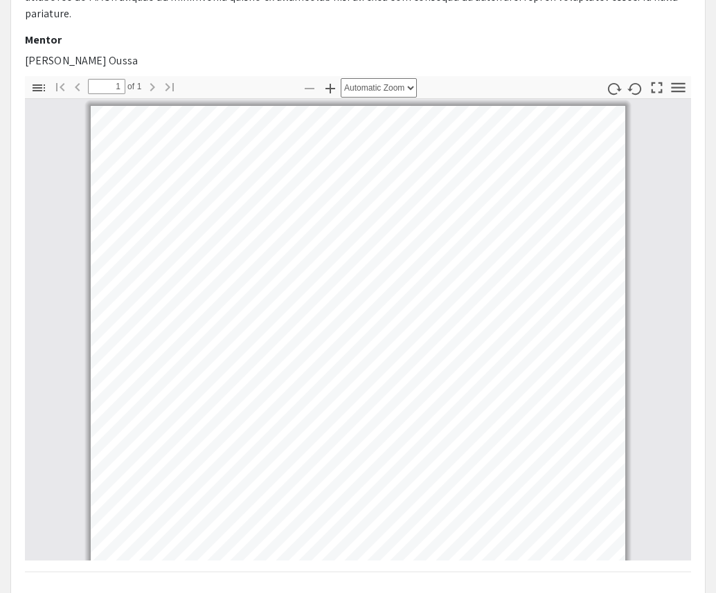
scroll to position [299, 0]
